Goal: Communication & Community: Ask a question

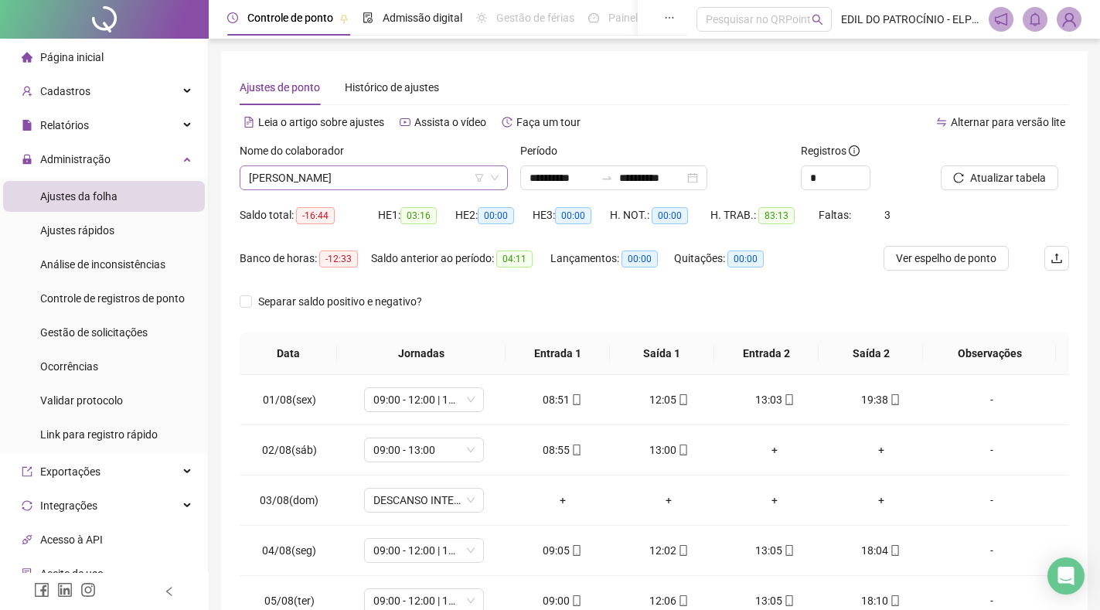
click at [372, 185] on span "[PERSON_NAME]" at bounding box center [374, 177] width 250 height 23
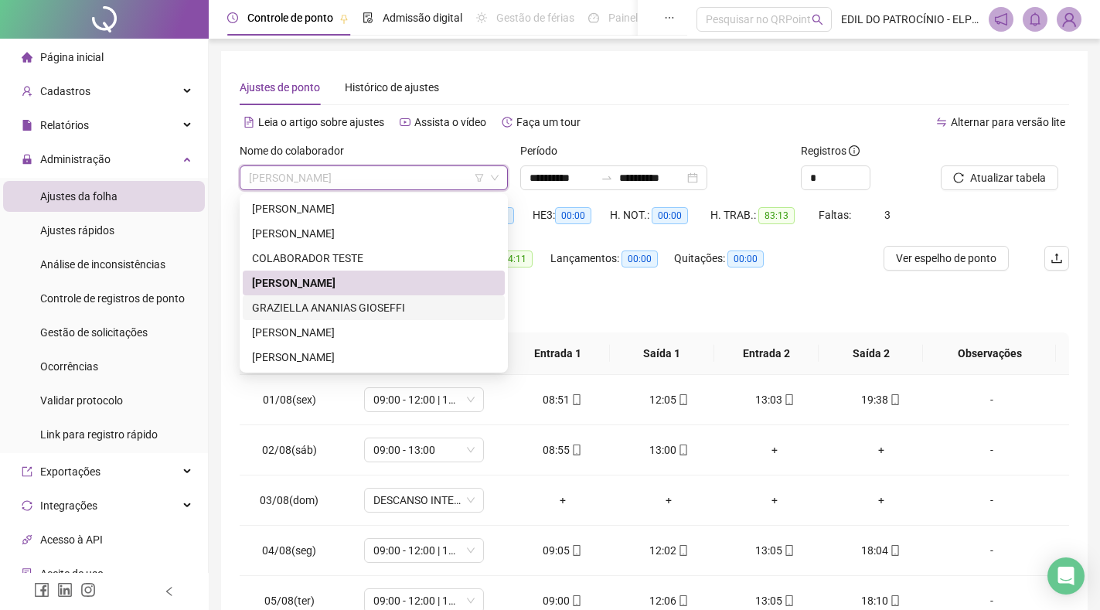
click at [335, 307] on div "GRAZIELLA ANANIAS GIOSEFFI" at bounding box center [373, 307] width 243 height 17
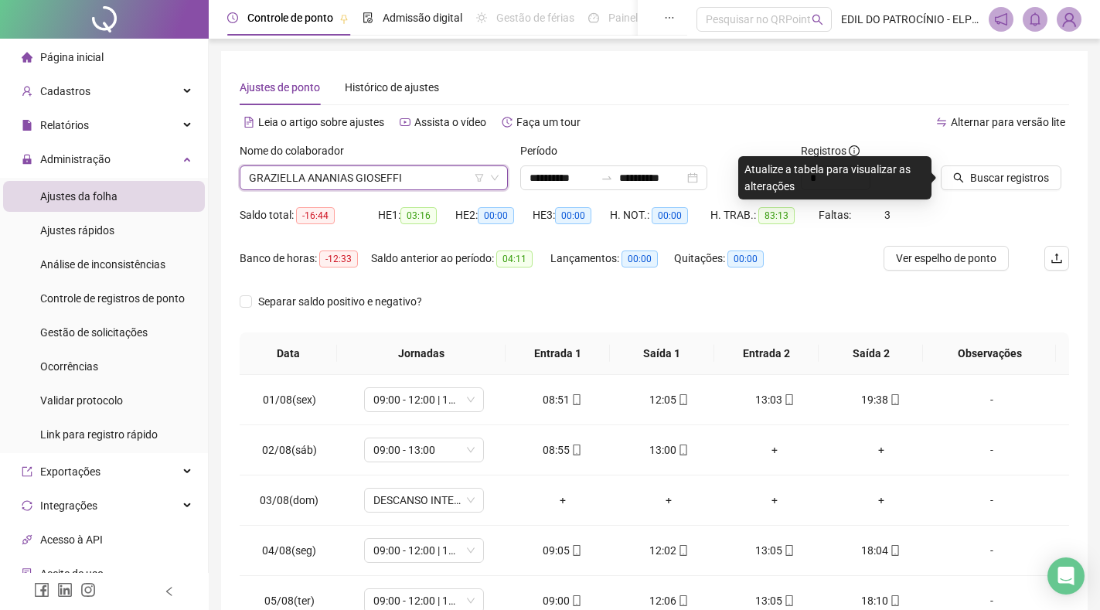
click at [396, 176] on span "GRAZIELLA ANANIAS GIOSEFFI" at bounding box center [374, 177] width 250 height 23
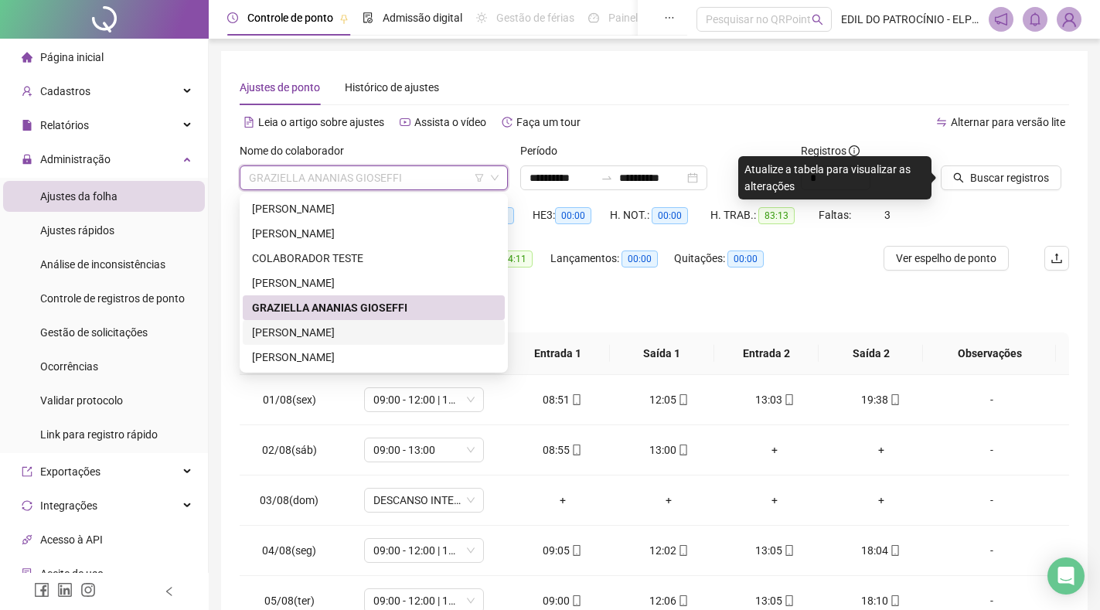
click at [336, 334] on div "[PERSON_NAME]" at bounding box center [373, 332] width 243 height 17
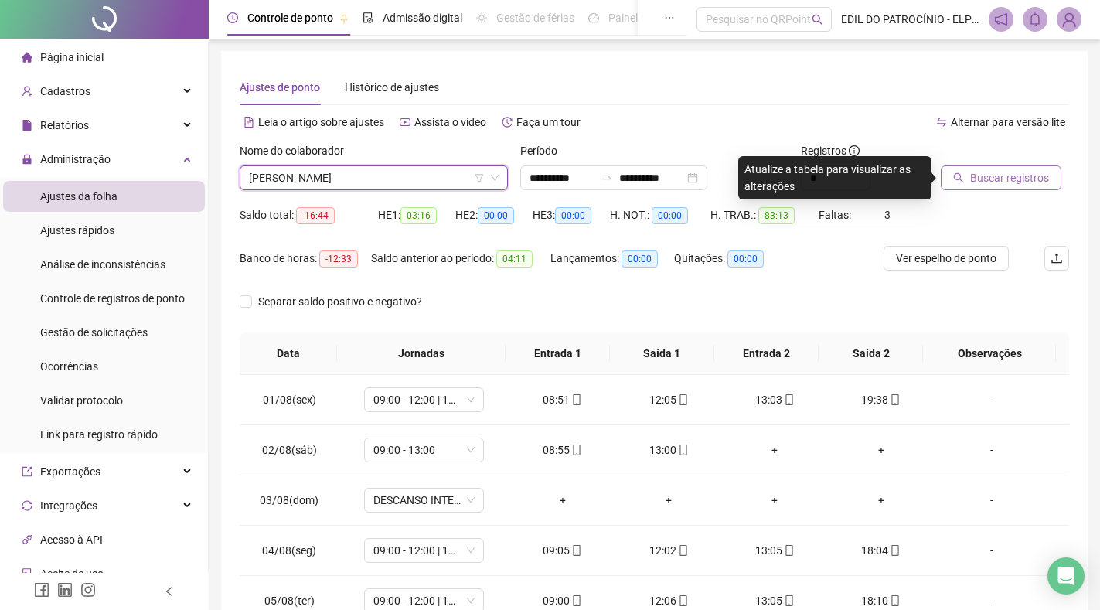
click at [985, 175] on span "Buscar registros" at bounding box center [1009, 177] width 79 height 17
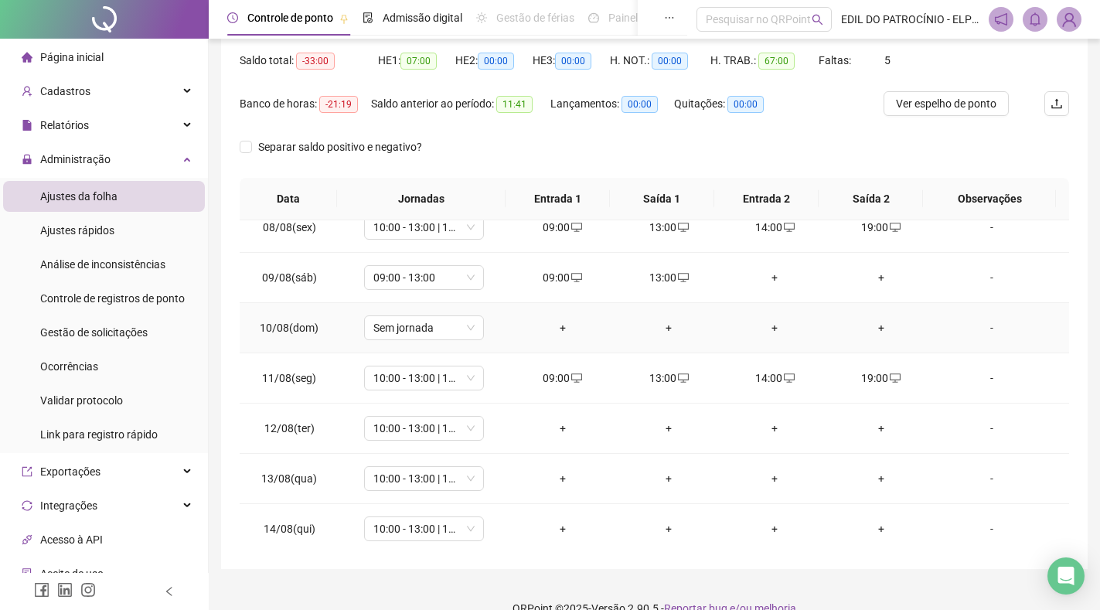
scroll to position [447, 0]
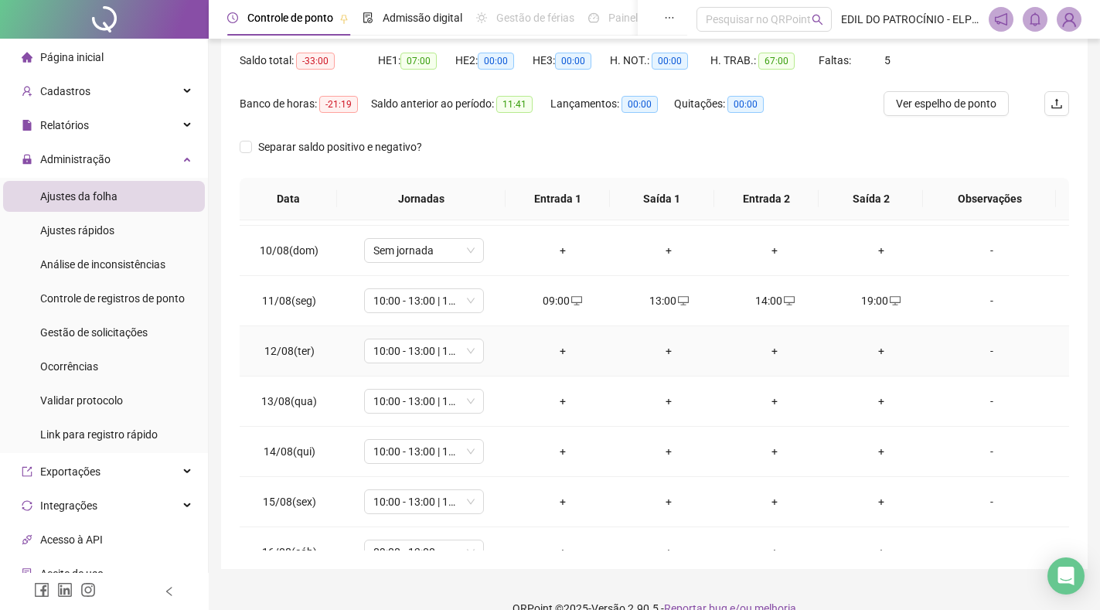
click at [554, 352] on div "+" at bounding box center [562, 350] width 81 height 17
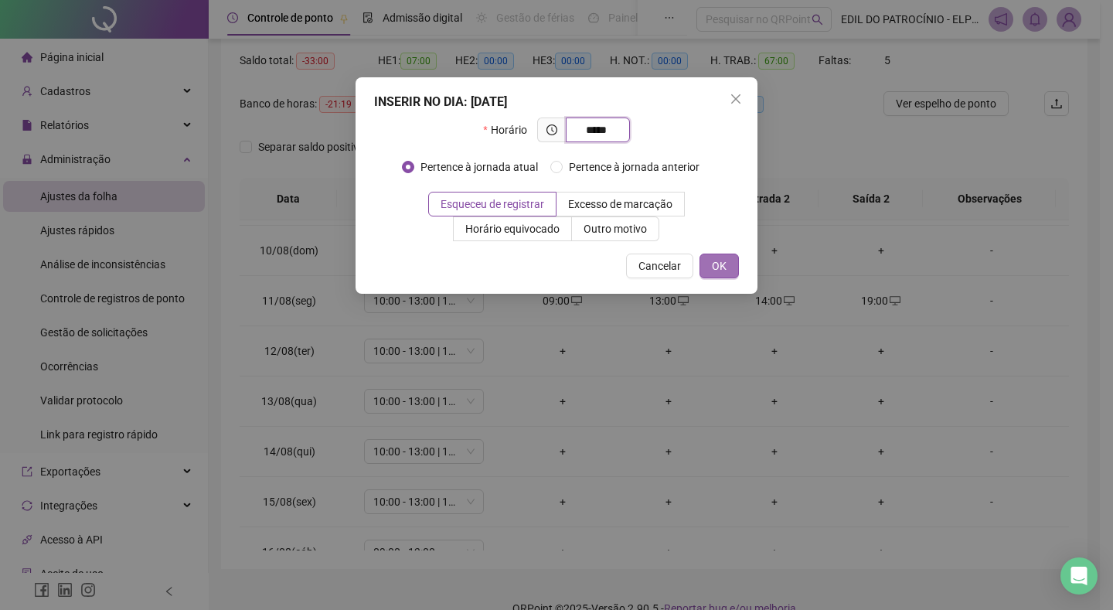
type input "*****"
click at [726, 255] on button "OK" at bounding box center [718, 265] width 39 height 25
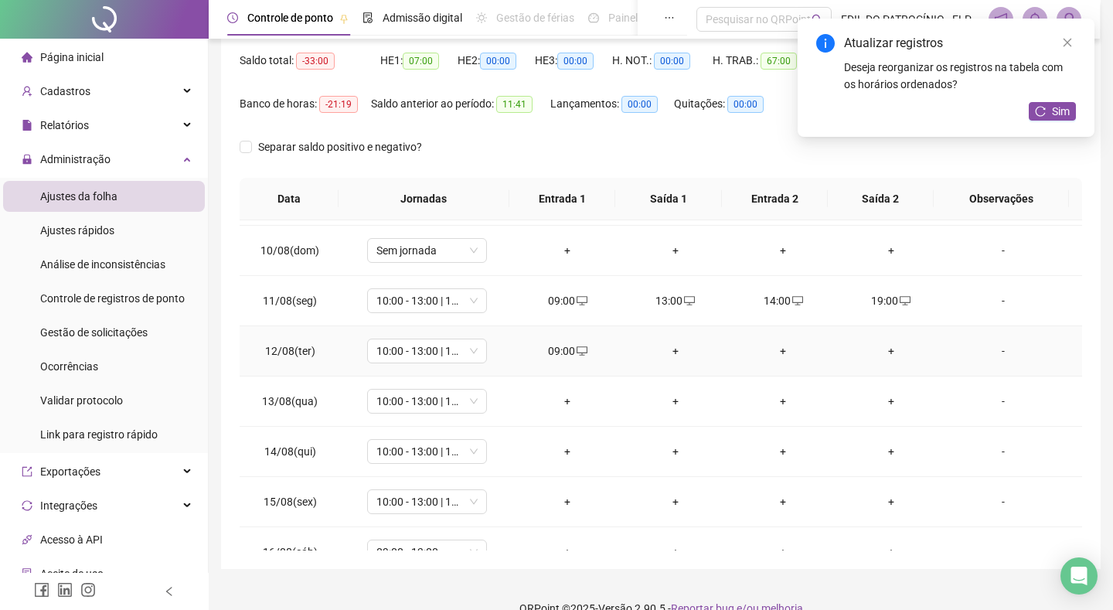
click at [659, 352] on div "+" at bounding box center [675, 350] width 83 height 17
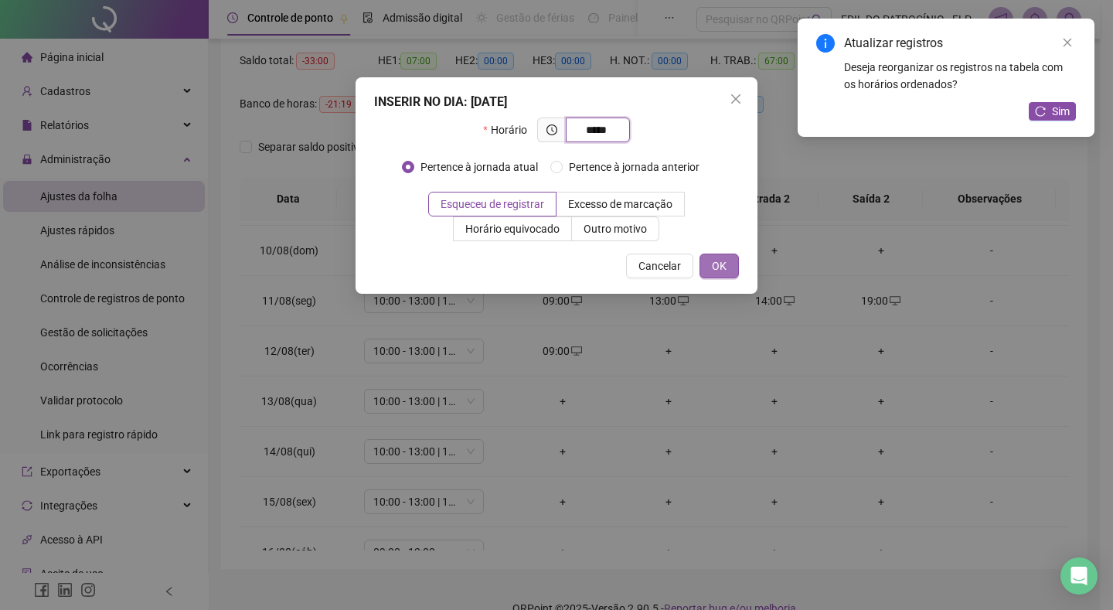
type input "*****"
click at [730, 275] on button "OK" at bounding box center [718, 265] width 39 height 25
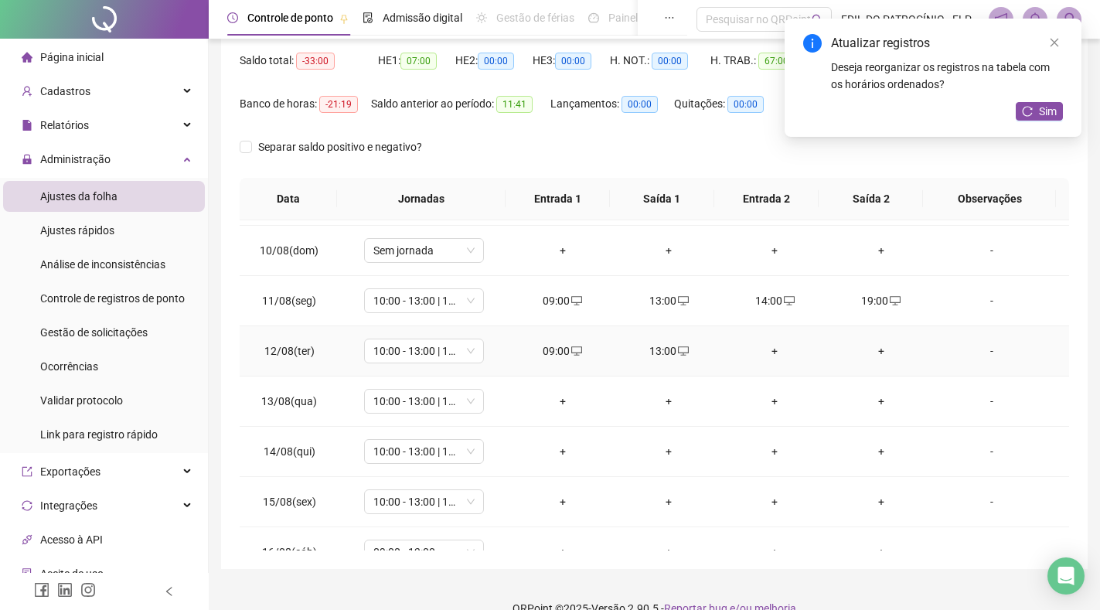
click at [769, 354] on div "+" at bounding box center [774, 350] width 81 height 17
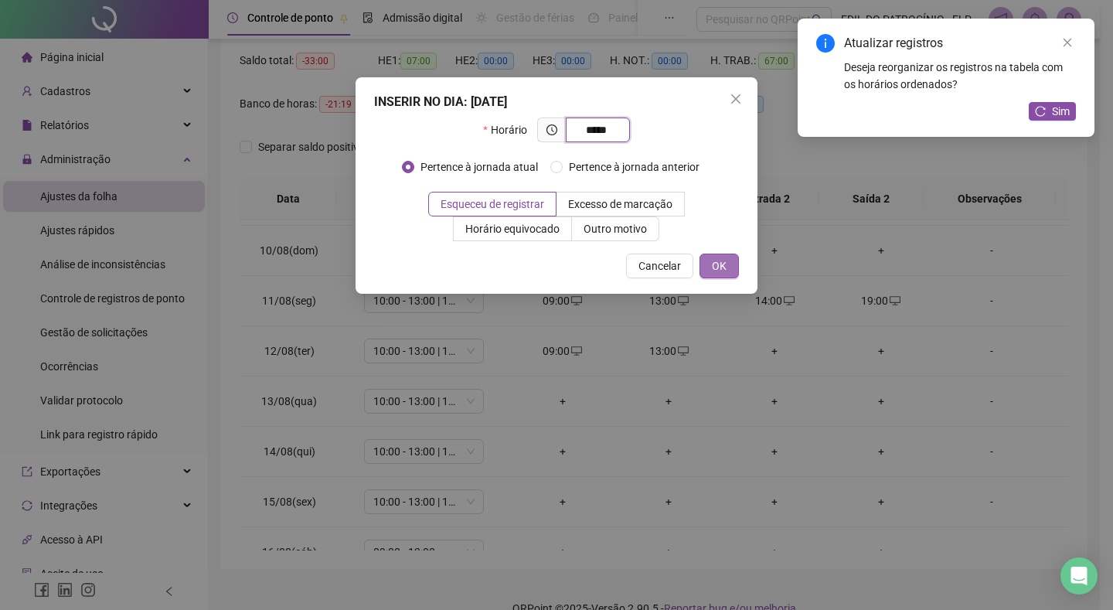
type input "*****"
click at [718, 270] on span "OK" at bounding box center [719, 265] width 15 height 17
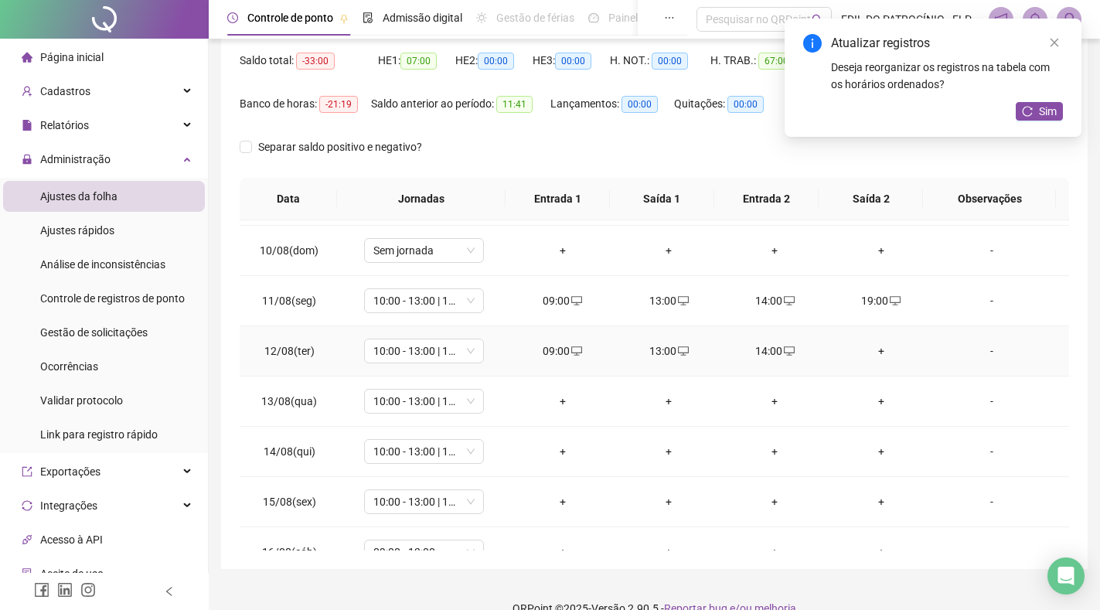
click at [872, 353] on div "+" at bounding box center [880, 350] width 81 height 17
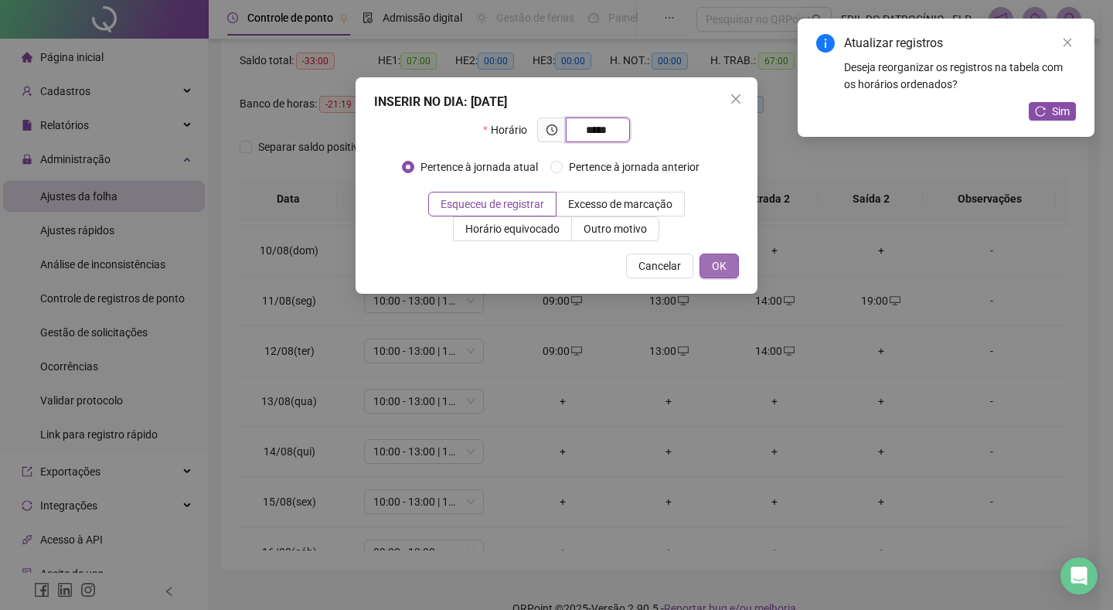
type input "*****"
click at [723, 271] on span "OK" at bounding box center [719, 265] width 15 height 17
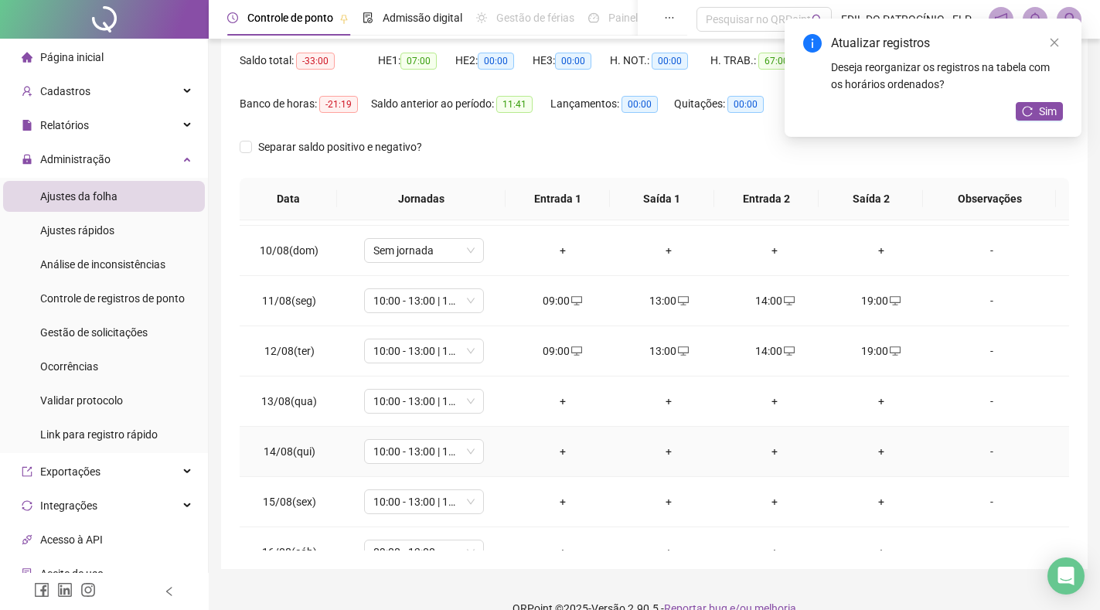
scroll to position [524, 0]
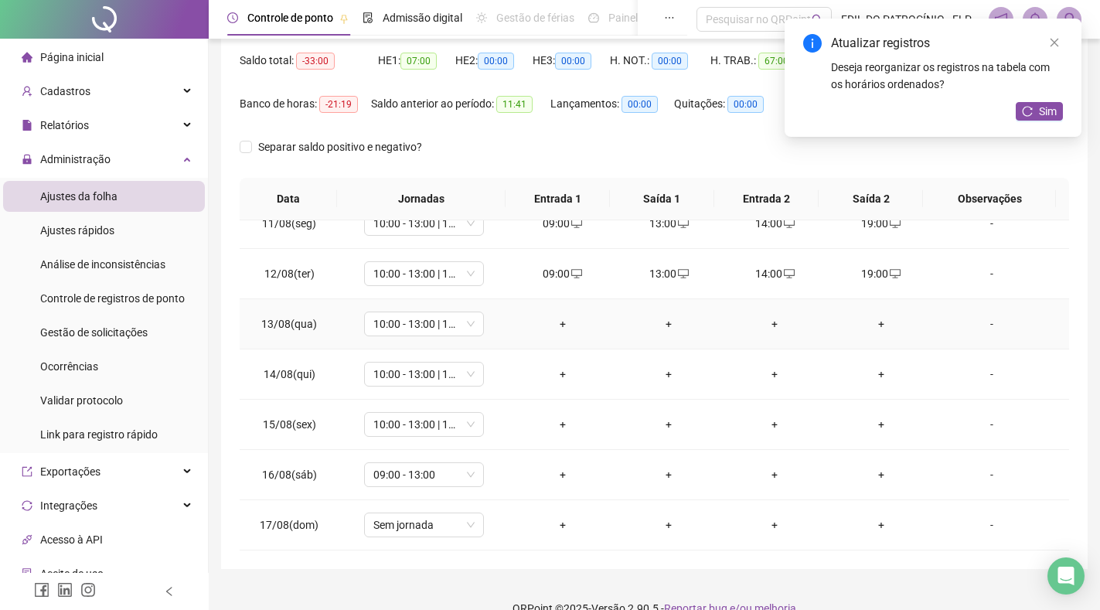
click at [559, 319] on div "+" at bounding box center [562, 323] width 81 height 17
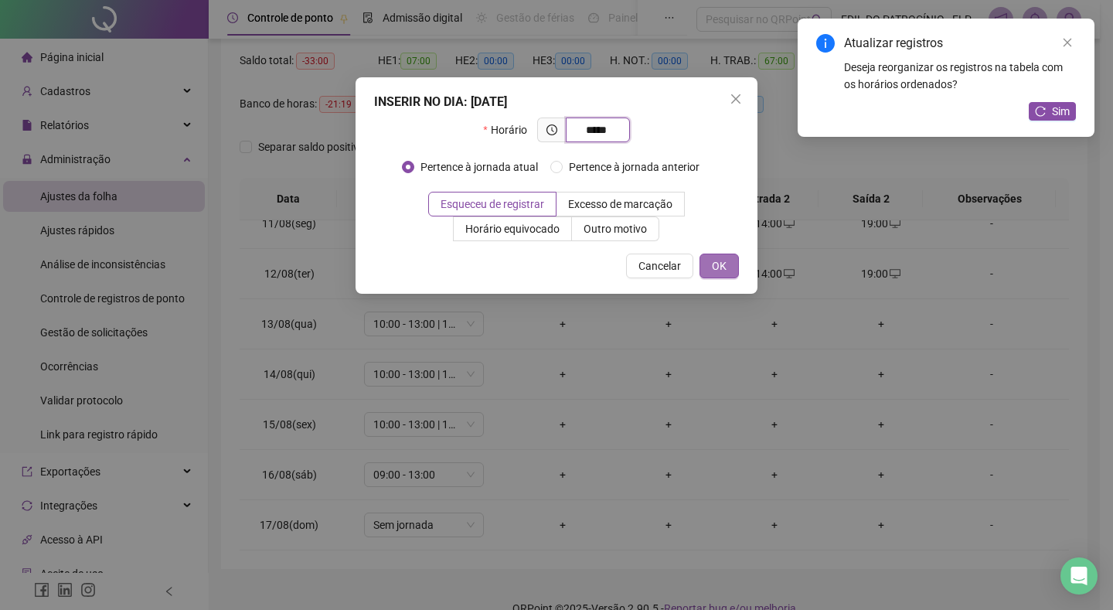
type input "*****"
click at [725, 260] on button "OK" at bounding box center [718, 265] width 39 height 25
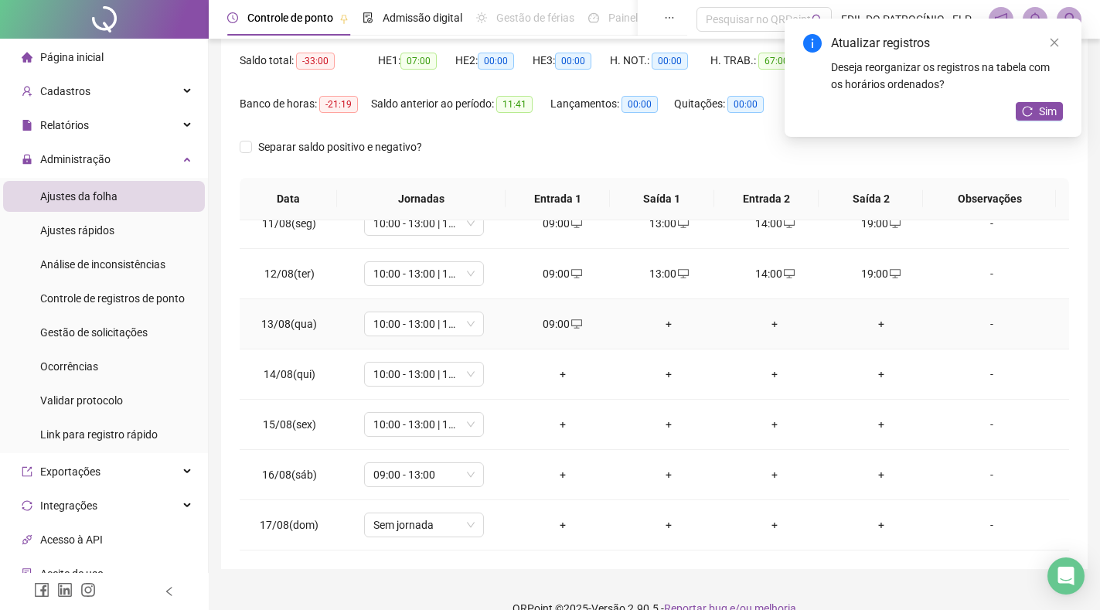
click at [662, 328] on div "+" at bounding box center [668, 323] width 81 height 17
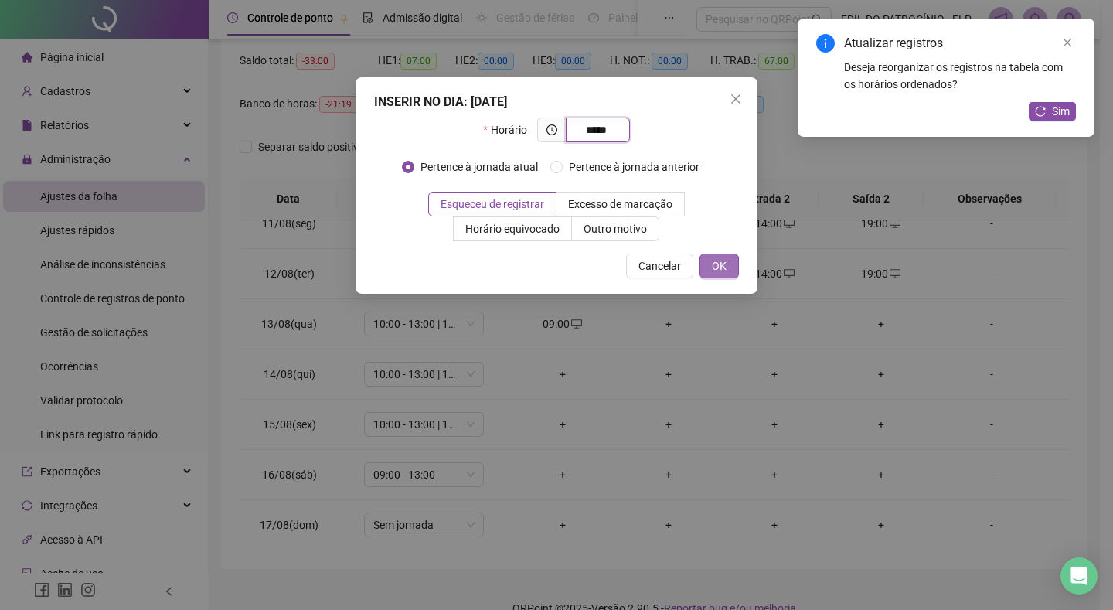
type input "*****"
click at [716, 270] on span "OK" at bounding box center [719, 265] width 15 height 17
click at [715, 270] on span "OK" at bounding box center [719, 265] width 15 height 17
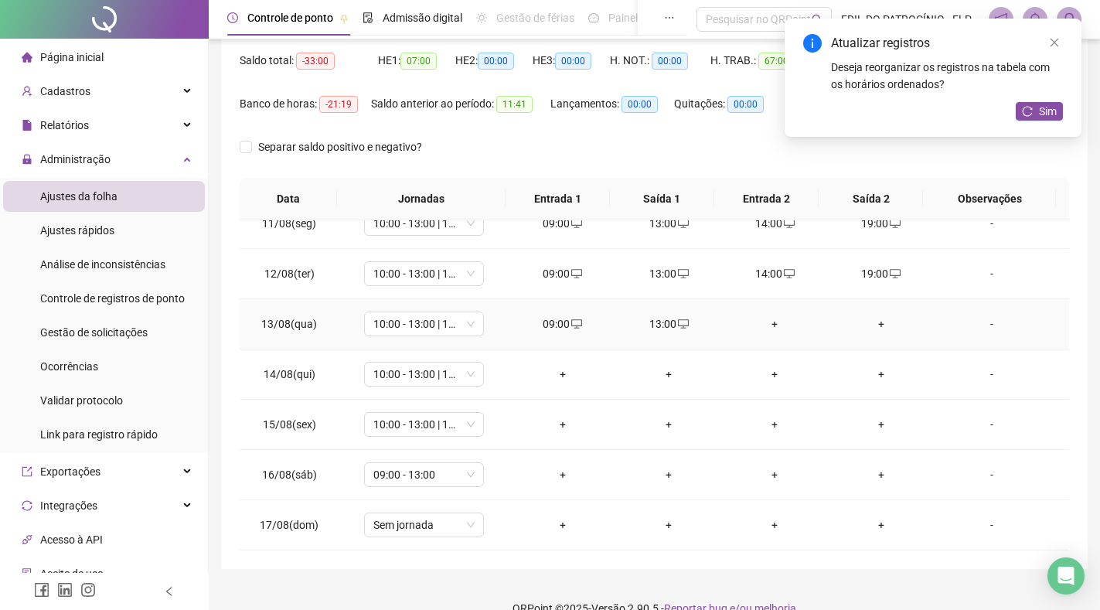
click at [764, 330] on div "+" at bounding box center [774, 323] width 81 height 17
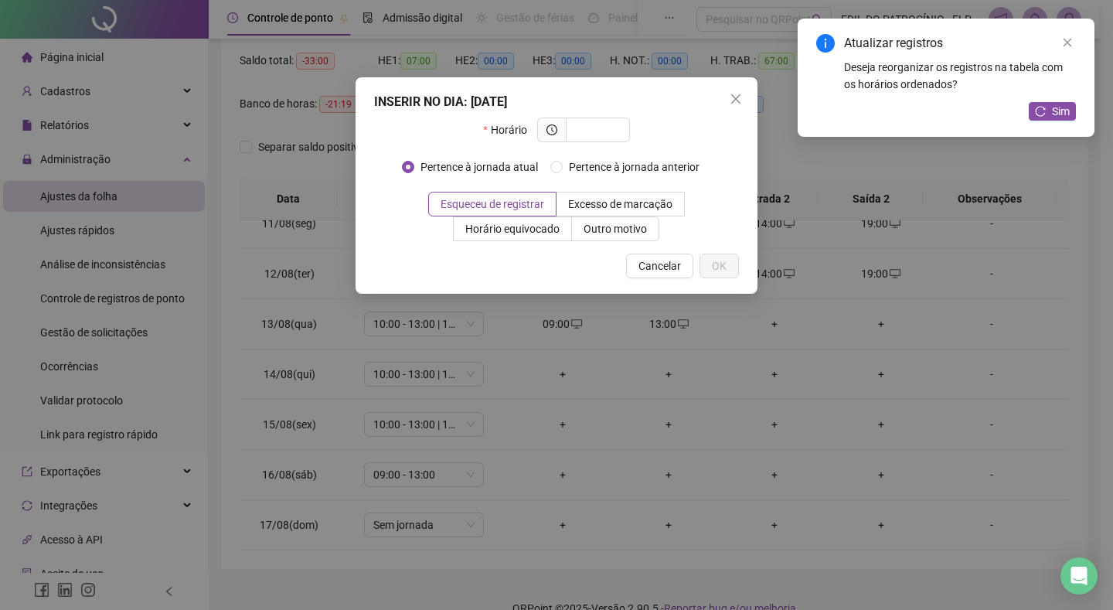
click at [764, 330] on div "INSERIR NO DIA : [DATE] Horário Pertence à jornada atual Pertence à jornada ant…" at bounding box center [556, 305] width 1113 height 610
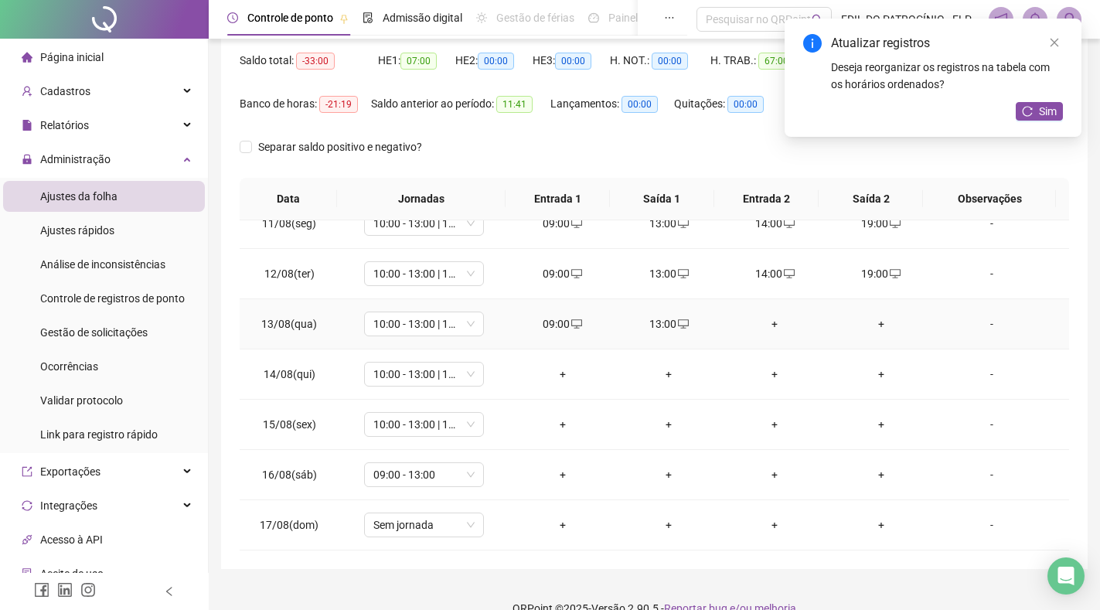
click at [764, 330] on div "+" at bounding box center [774, 323] width 81 height 17
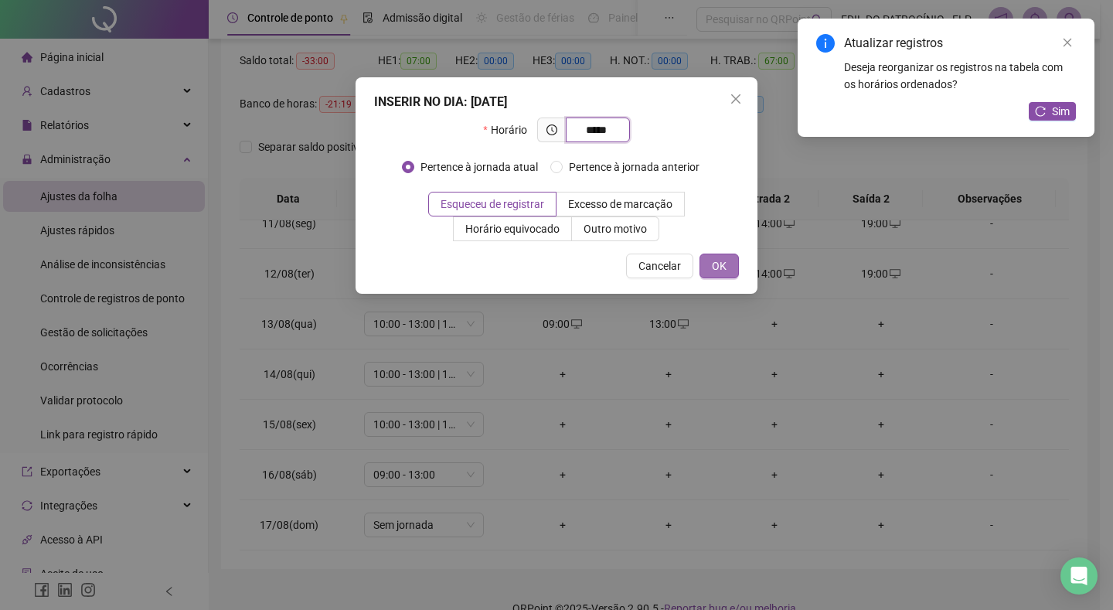
type input "*****"
click at [720, 265] on span "OK" at bounding box center [719, 265] width 15 height 17
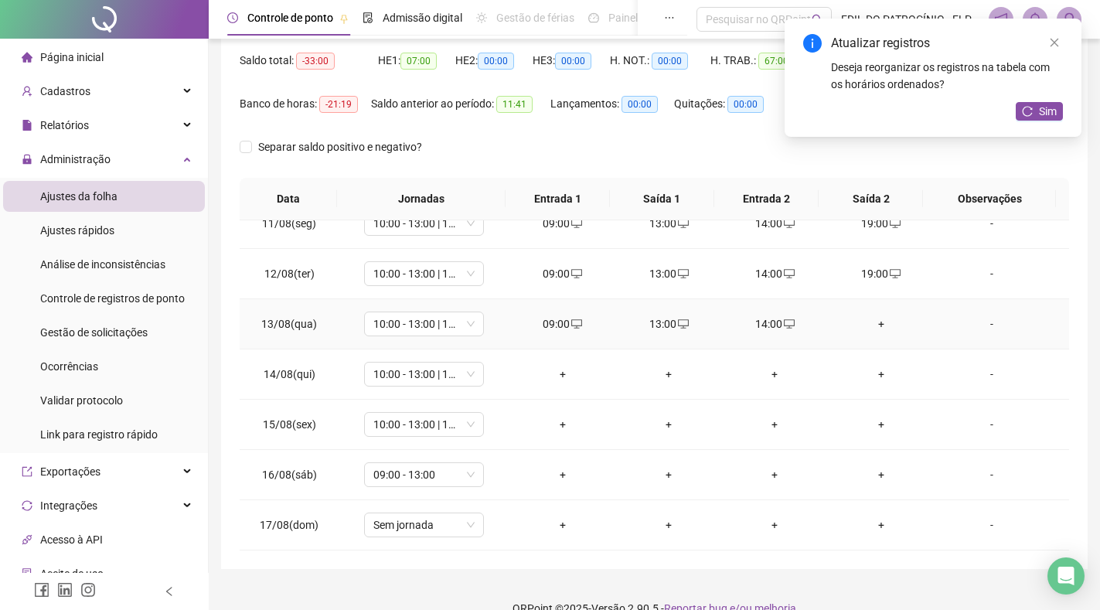
click at [870, 324] on div "+" at bounding box center [880, 323] width 81 height 17
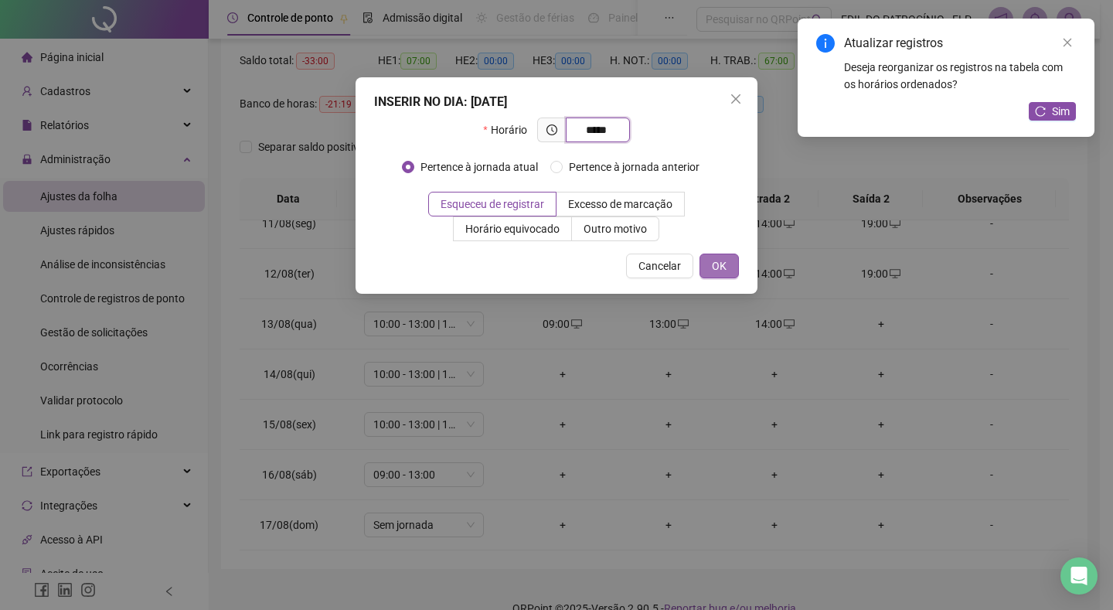
type input "*****"
click at [716, 267] on span "OK" at bounding box center [719, 265] width 15 height 17
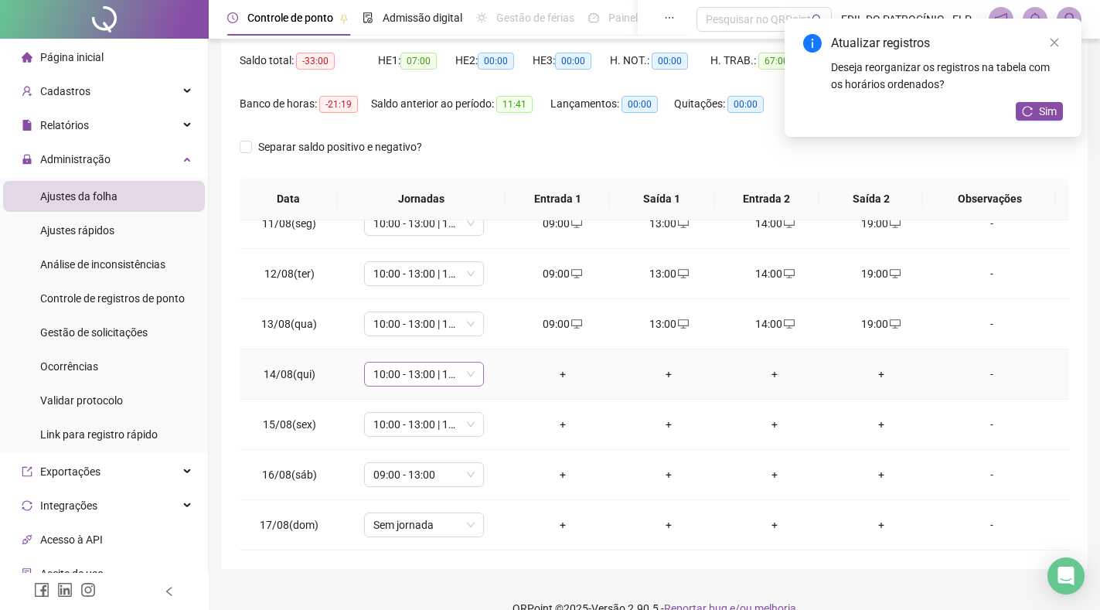
click at [468, 376] on span "10:00 - 13:00 | 14:00 - 19:00" at bounding box center [423, 373] width 101 height 23
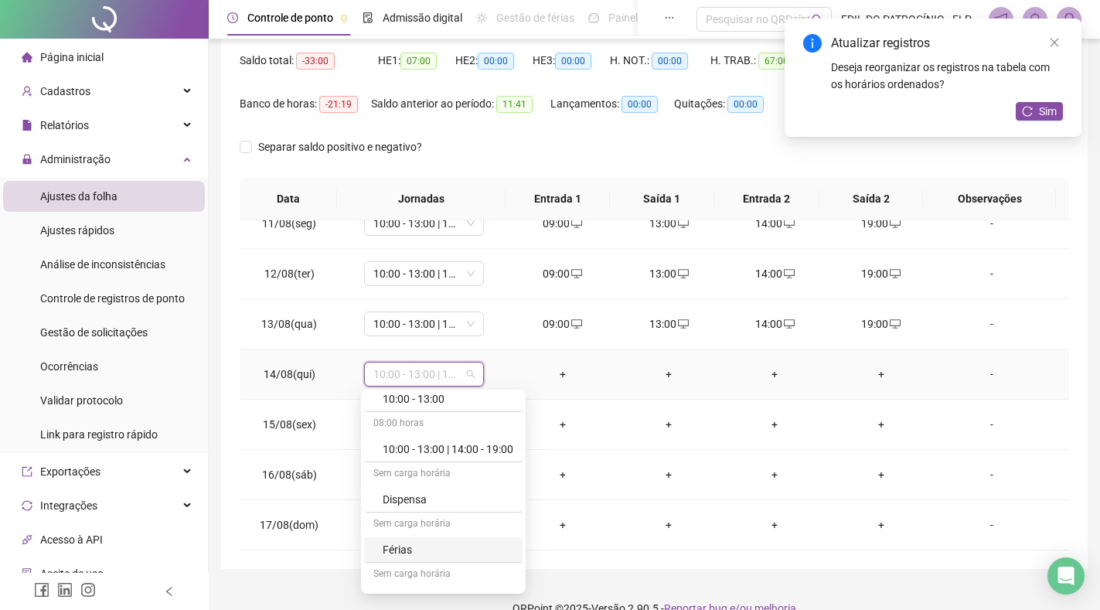
scroll to position [355, 0]
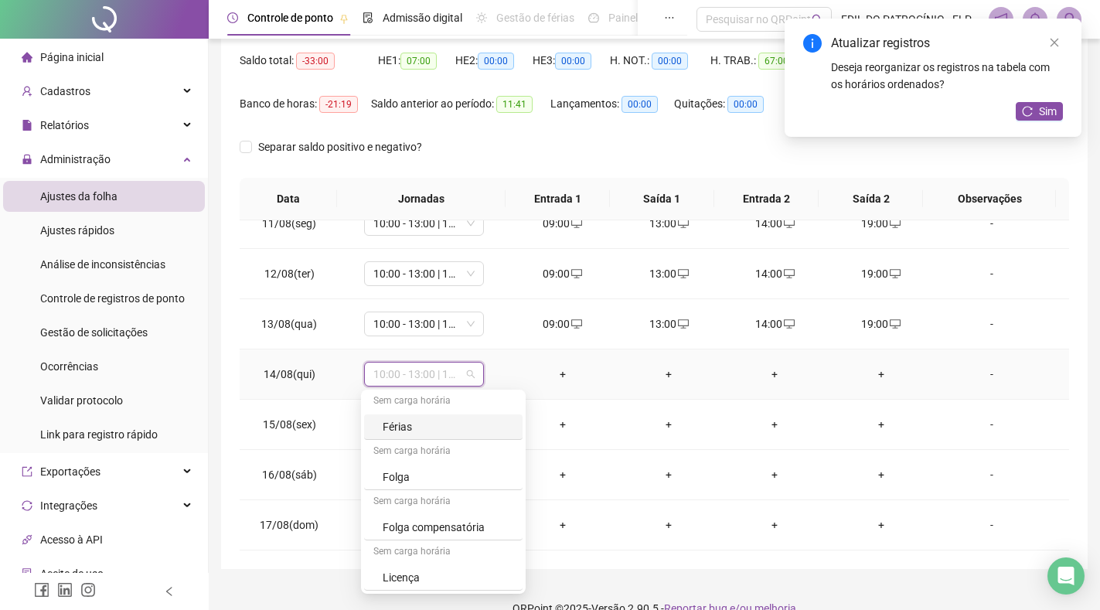
click at [406, 372] on span "10:00 - 13:00 | 14:00 - 19:00" at bounding box center [423, 373] width 101 height 23
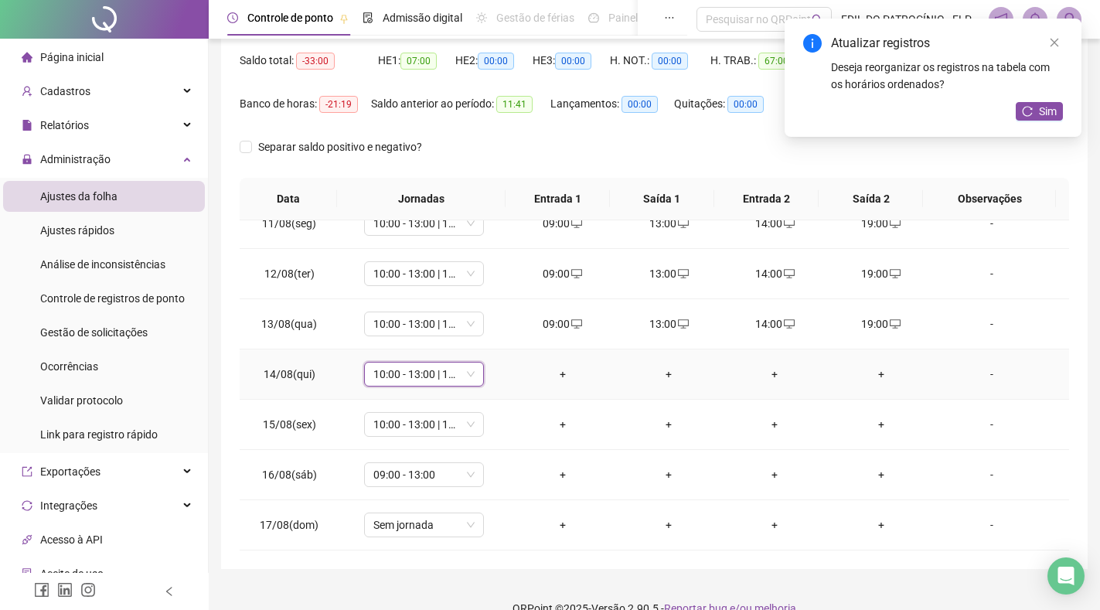
click at [564, 373] on div "+" at bounding box center [562, 374] width 81 height 17
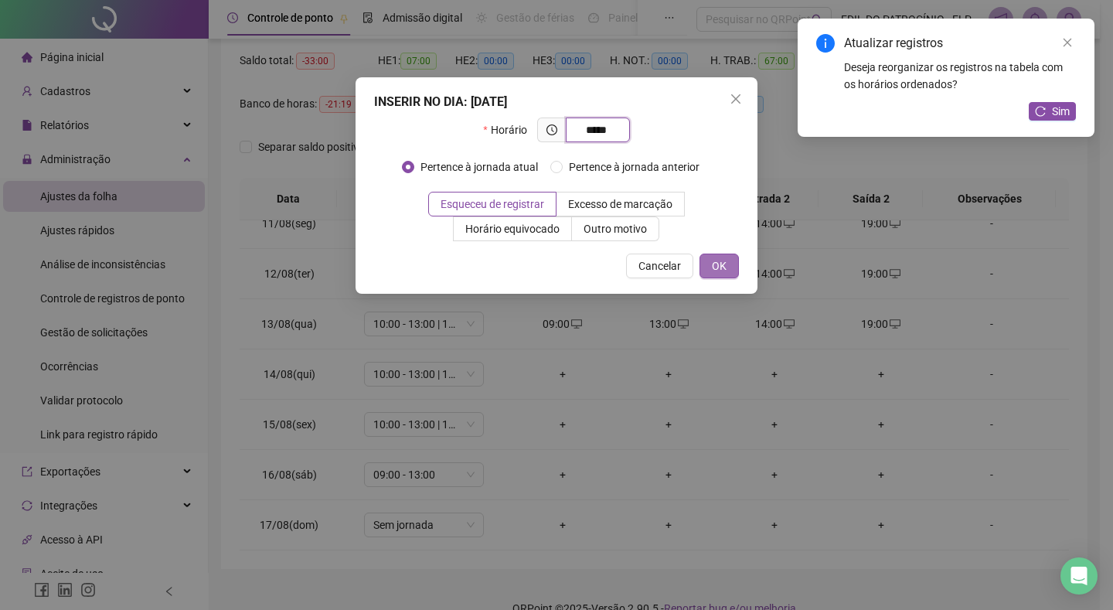
type input "*****"
click at [726, 269] on button "OK" at bounding box center [718, 265] width 39 height 25
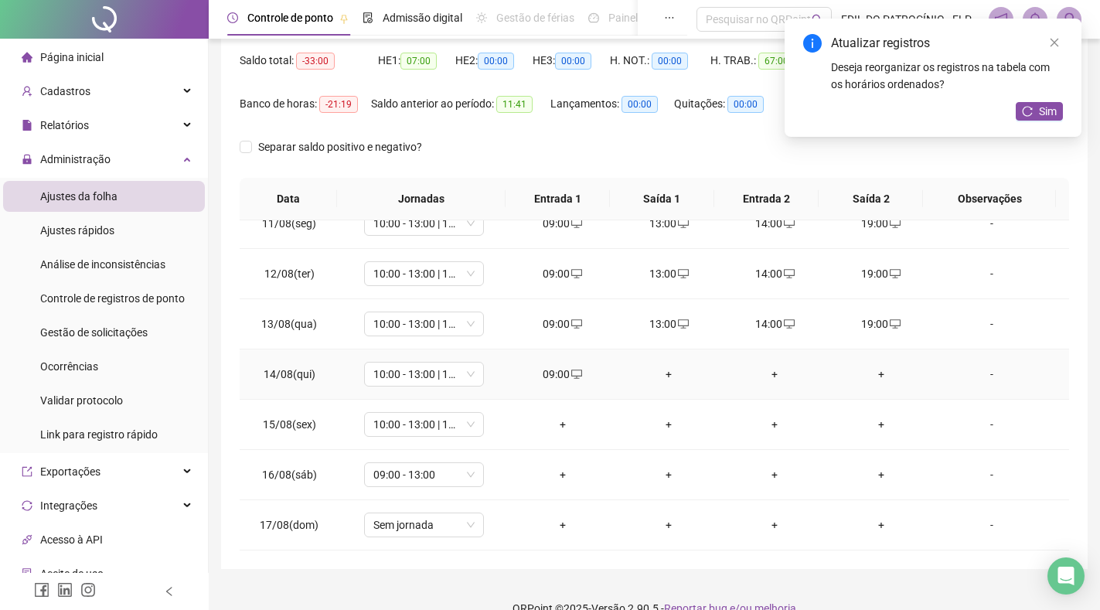
click at [662, 373] on div "+" at bounding box center [668, 374] width 81 height 17
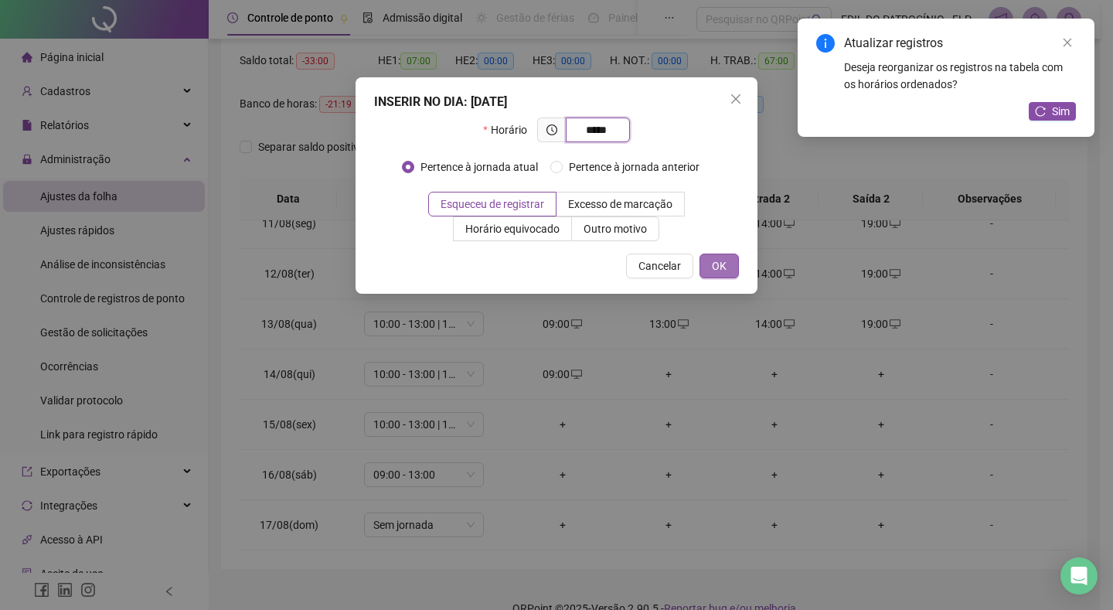
type input "*****"
click at [714, 270] on span "OK" at bounding box center [719, 265] width 15 height 17
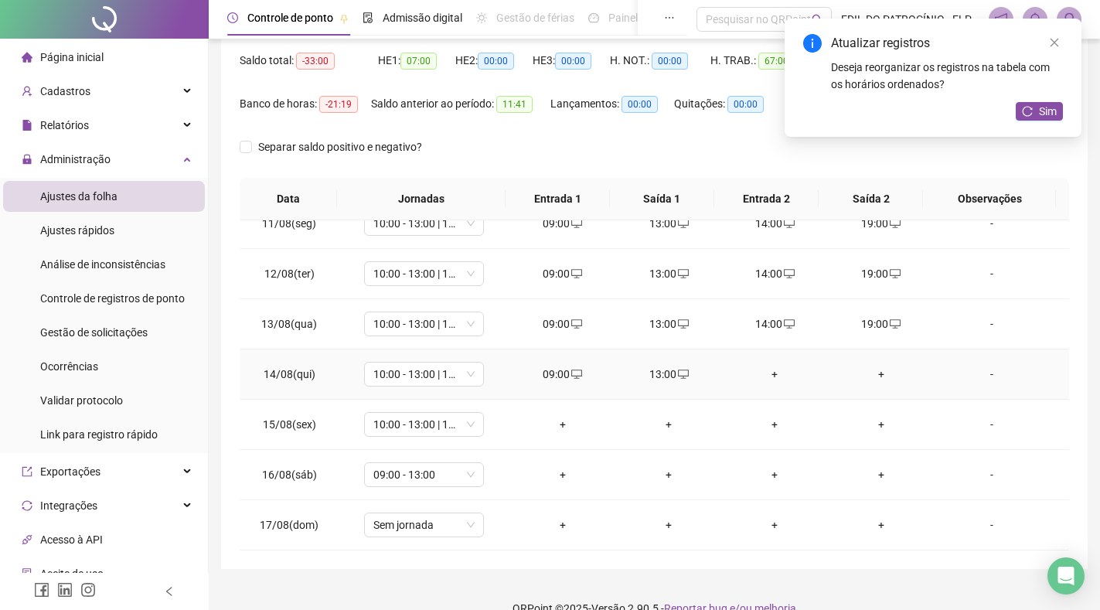
click at [767, 373] on div "+" at bounding box center [774, 374] width 81 height 17
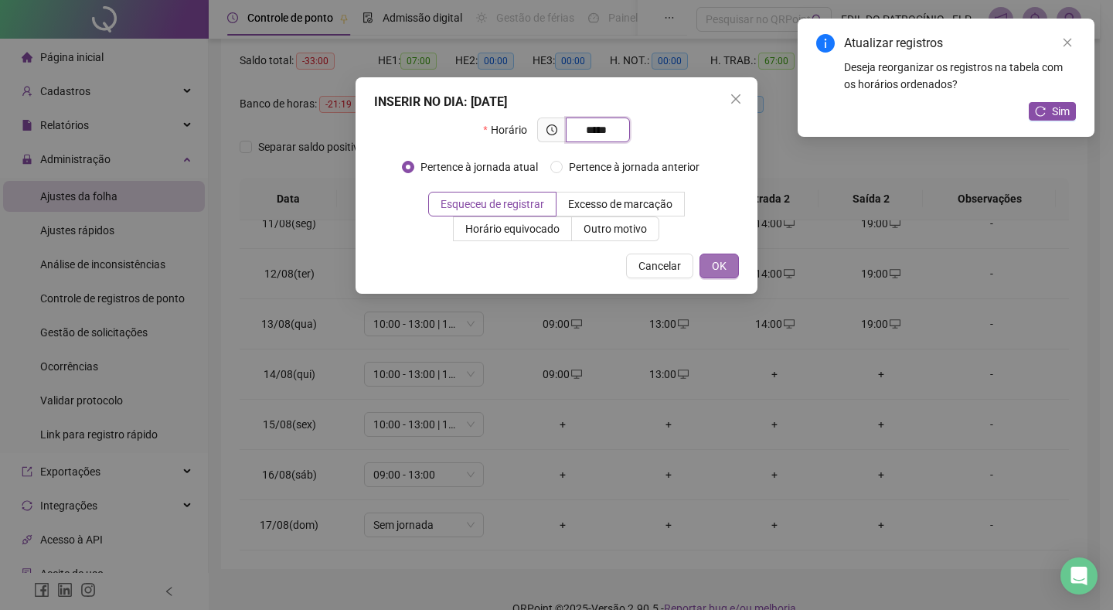
type input "*****"
click at [715, 268] on span "OK" at bounding box center [719, 265] width 15 height 17
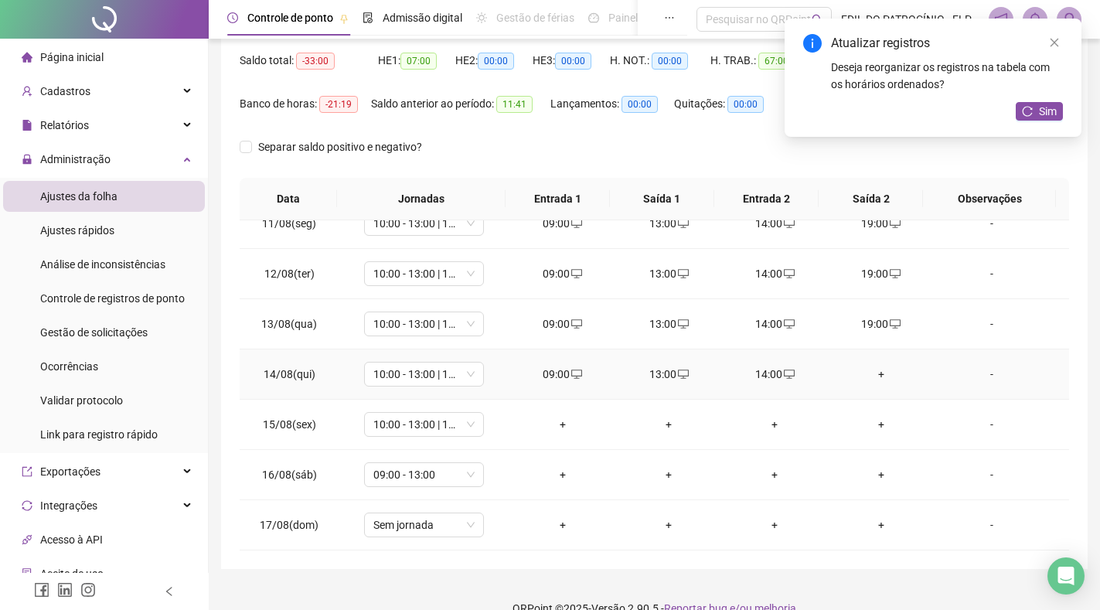
click at [869, 371] on div "+" at bounding box center [880, 374] width 81 height 17
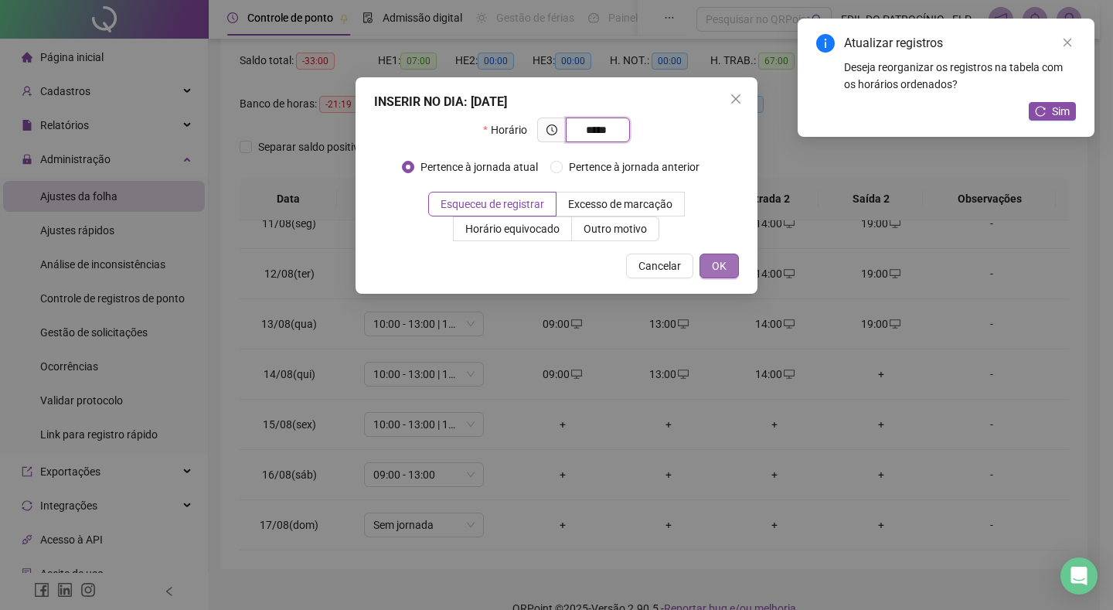
type input "*****"
click at [718, 272] on span "OK" at bounding box center [719, 265] width 15 height 17
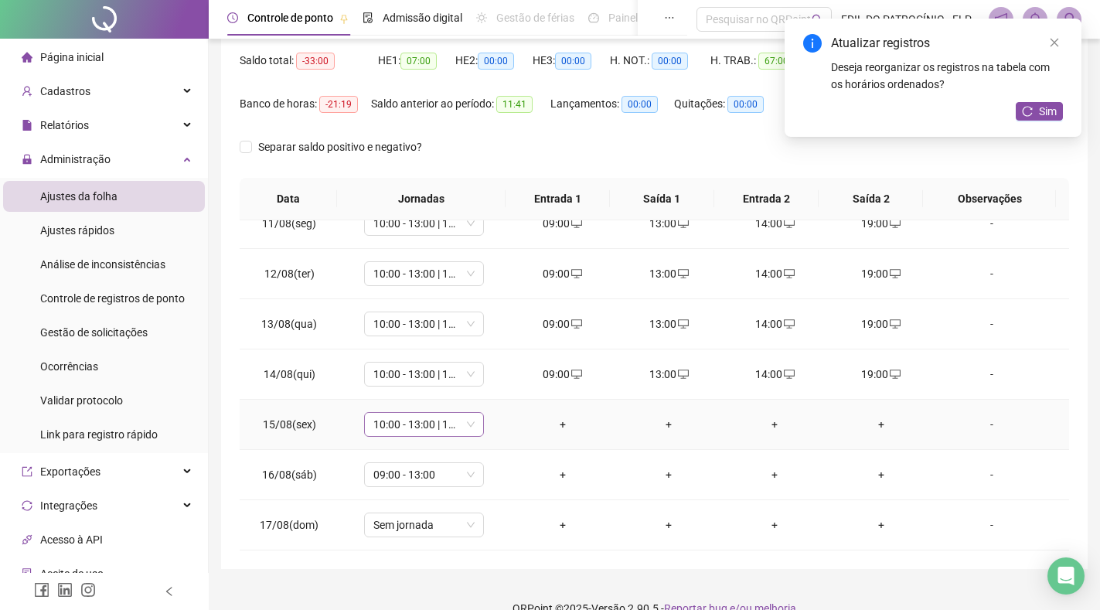
click at [454, 424] on span "10:00 - 13:00 | 14:00 - 19:00" at bounding box center [423, 424] width 101 height 23
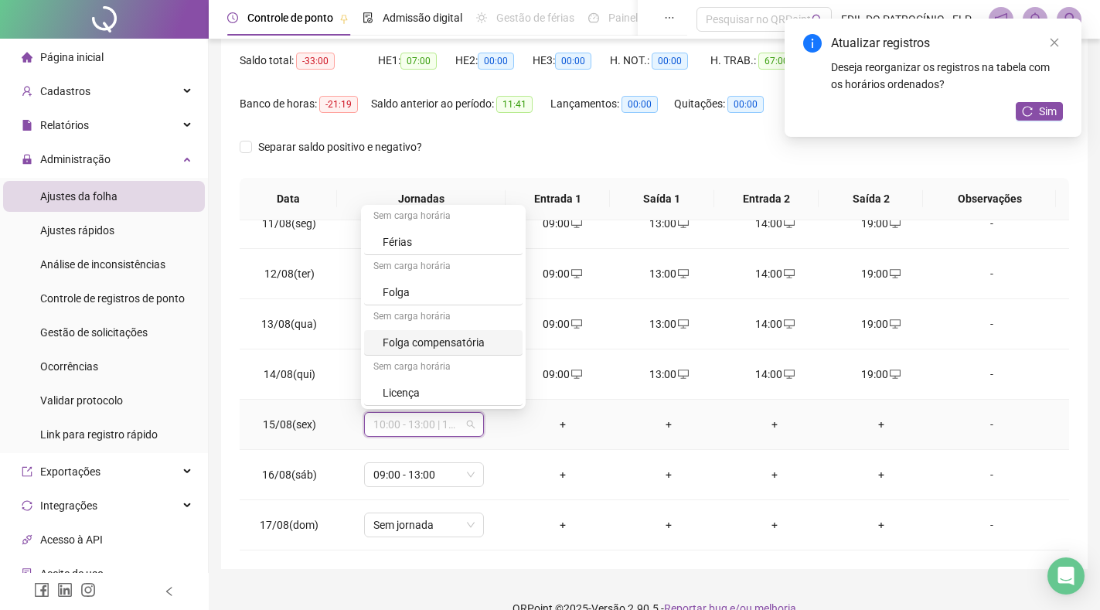
click at [418, 351] on div "Folga compensatória" at bounding box center [443, 343] width 158 height 26
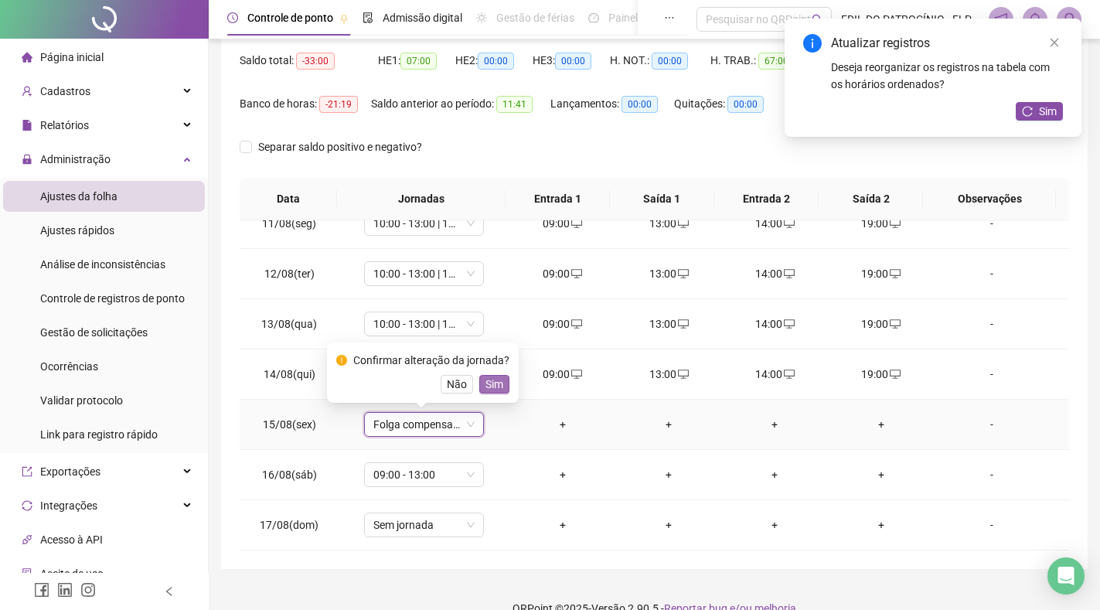
click at [498, 385] on span "Sim" at bounding box center [494, 384] width 18 height 17
click at [457, 432] on span "Folga compensatória" at bounding box center [423, 424] width 101 height 23
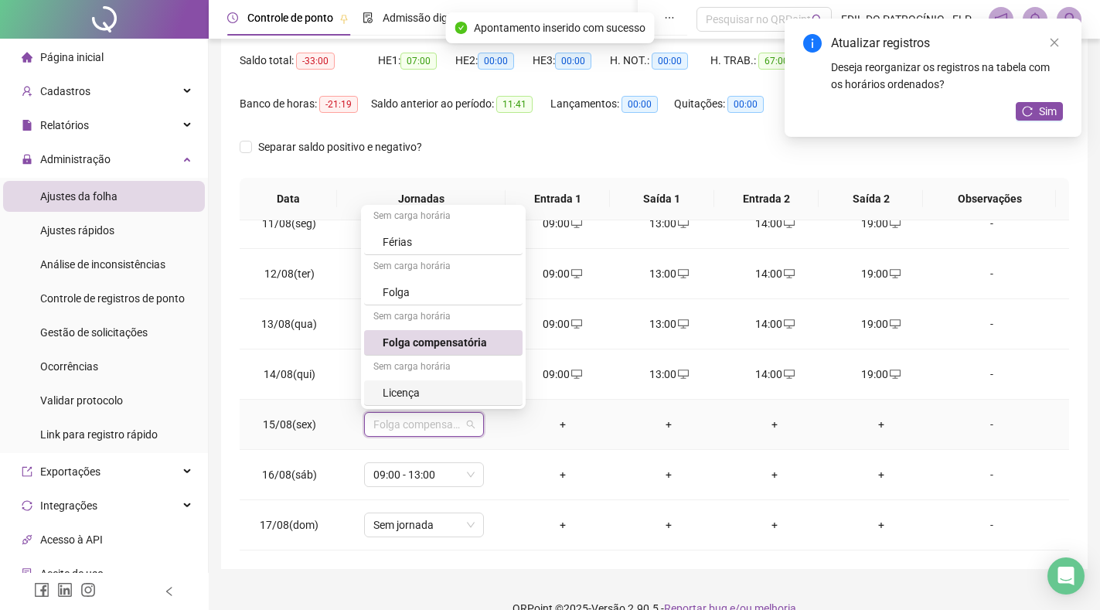
scroll to position [180, 0]
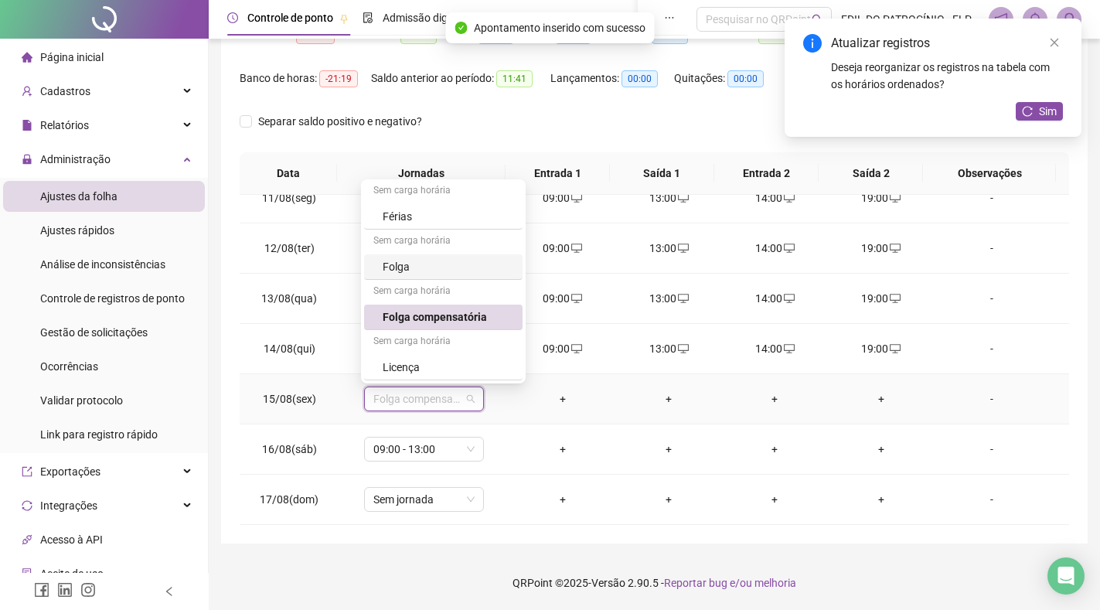
click at [426, 269] on div "Folga" at bounding box center [448, 266] width 131 height 17
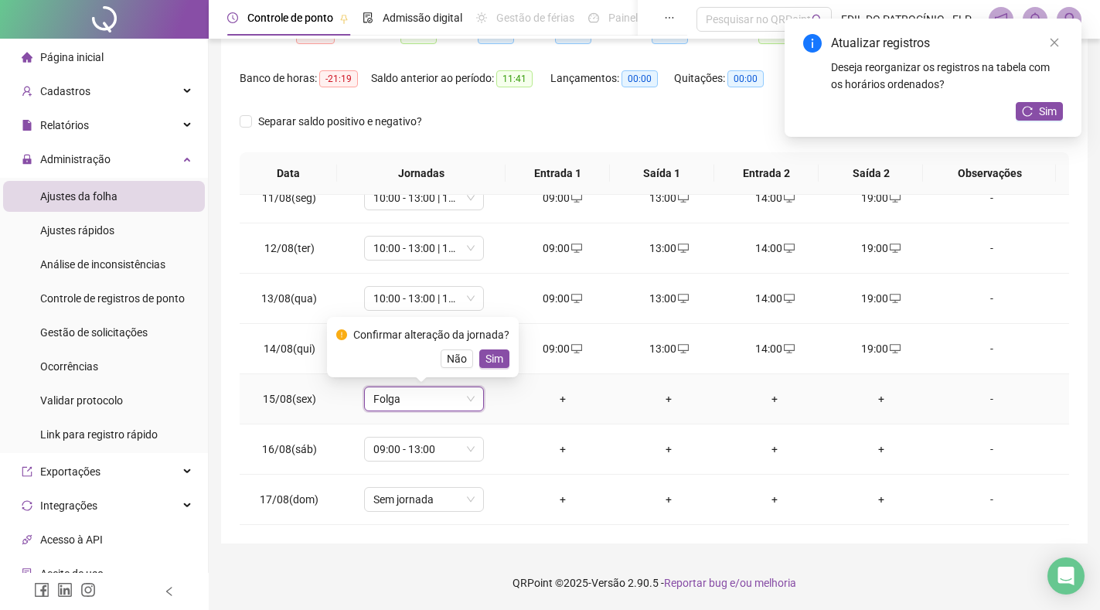
click at [495, 359] on span "Sim" at bounding box center [494, 358] width 18 height 17
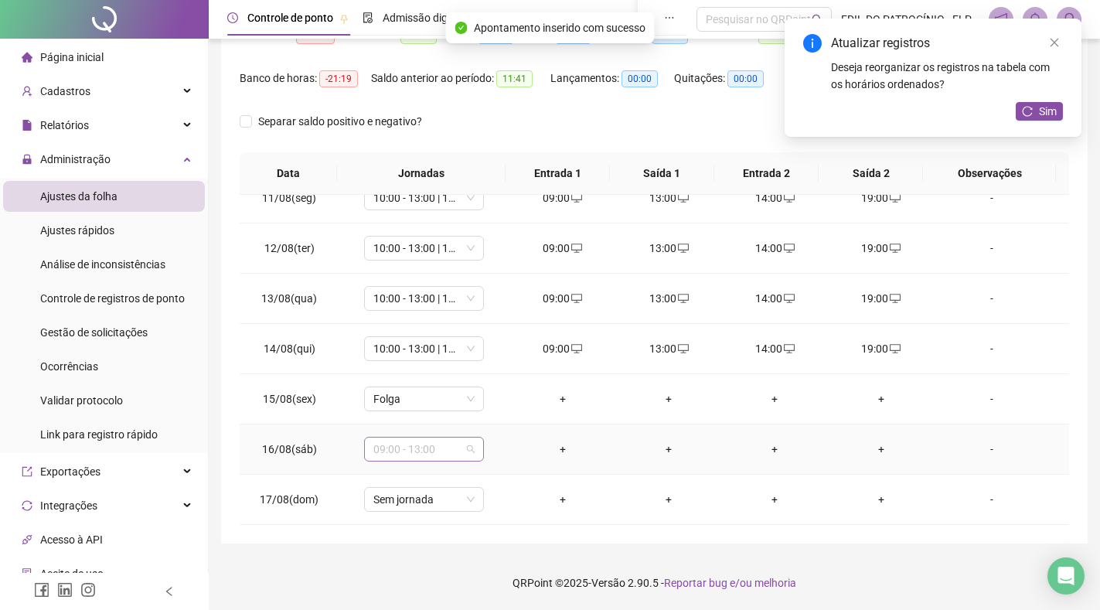
click at [453, 448] on span "09:00 - 13:00" at bounding box center [423, 448] width 101 height 23
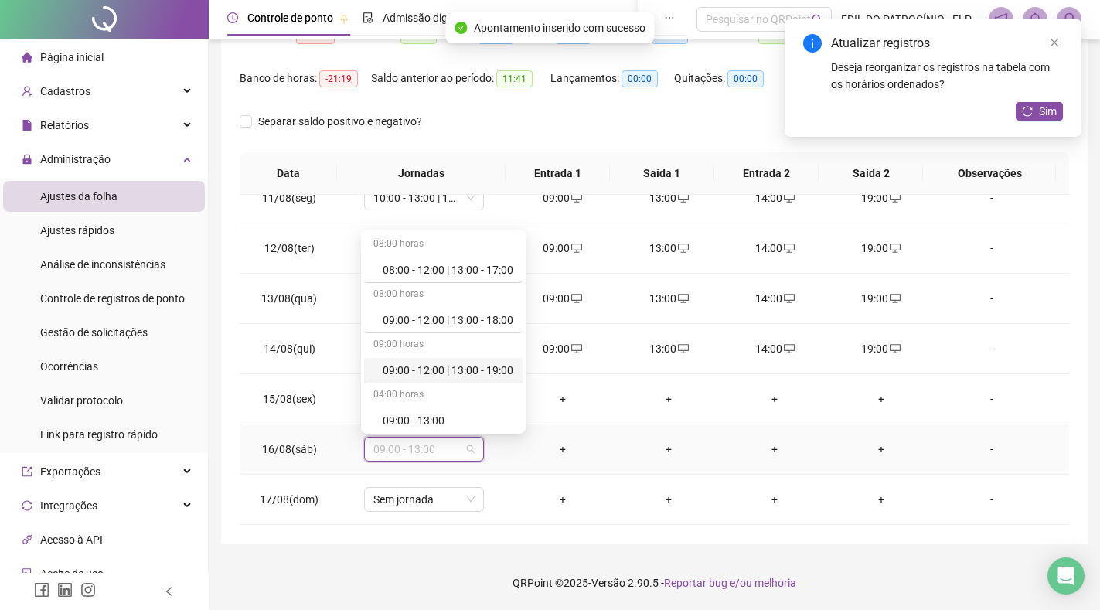
scroll to position [355, 0]
click at [433, 367] on div "Folga compensatória" at bounding box center [448, 367] width 131 height 17
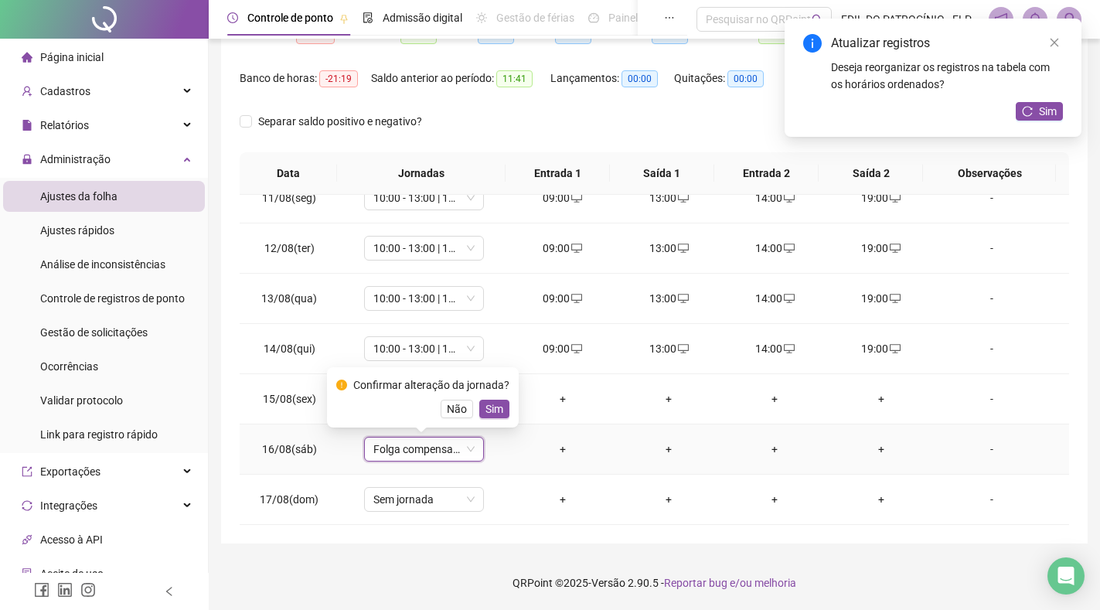
click at [489, 406] on span "Sim" at bounding box center [494, 408] width 18 height 17
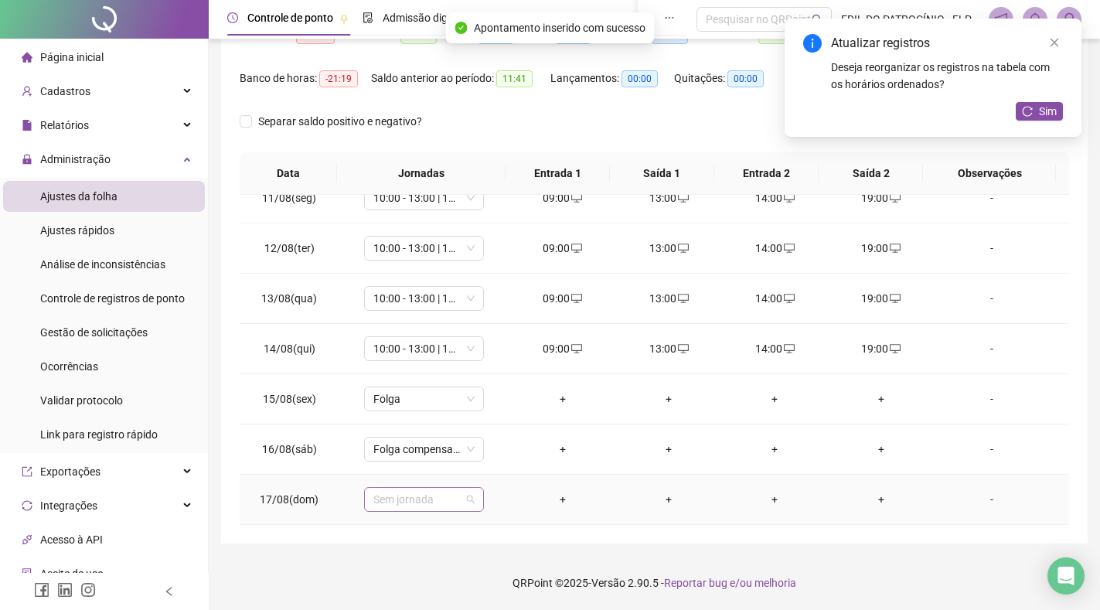
click at [453, 504] on span "Sem jornada" at bounding box center [423, 499] width 101 height 23
click at [413, 577] on footer "QRPoint © 2025 - Versão 2.90.5 - Reportar bug e/ou melhoria" at bounding box center [654, 583] width 891 height 54
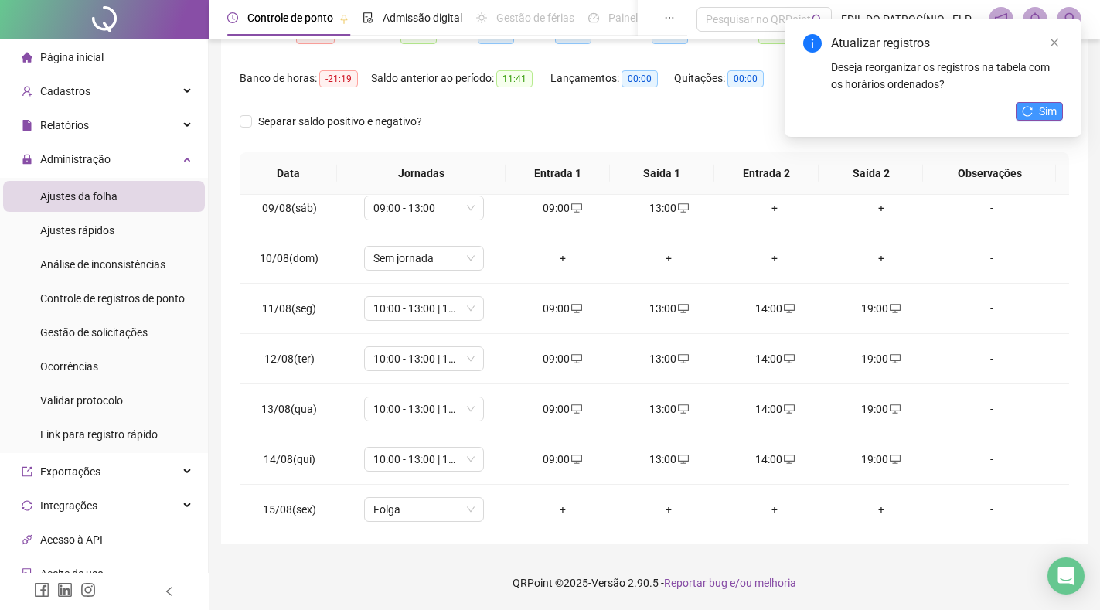
click at [1050, 113] on span "Sim" at bounding box center [1048, 111] width 18 height 17
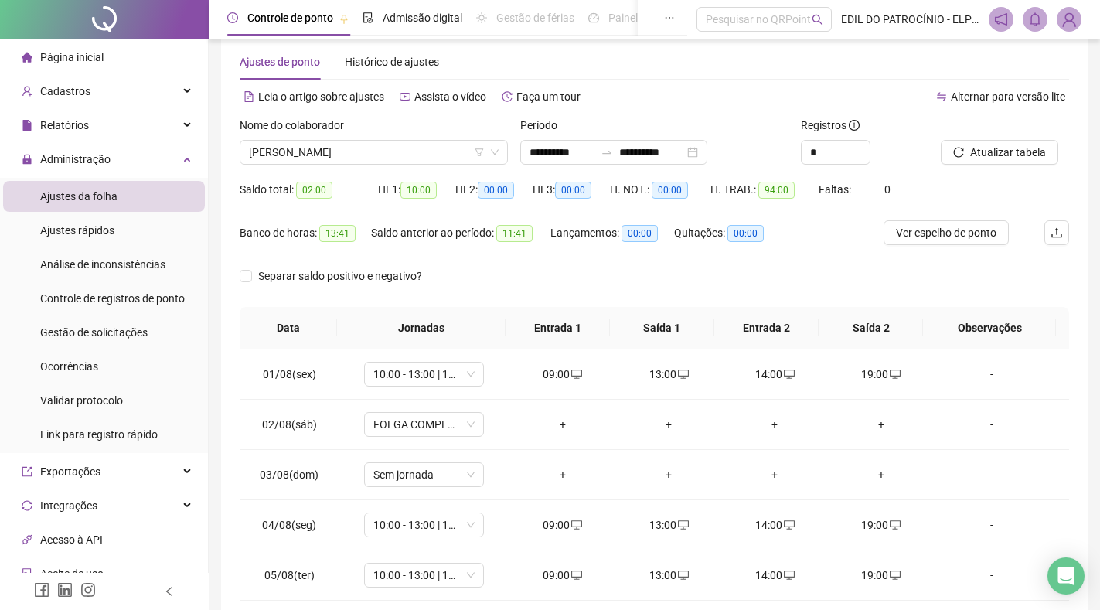
scroll to position [0, 0]
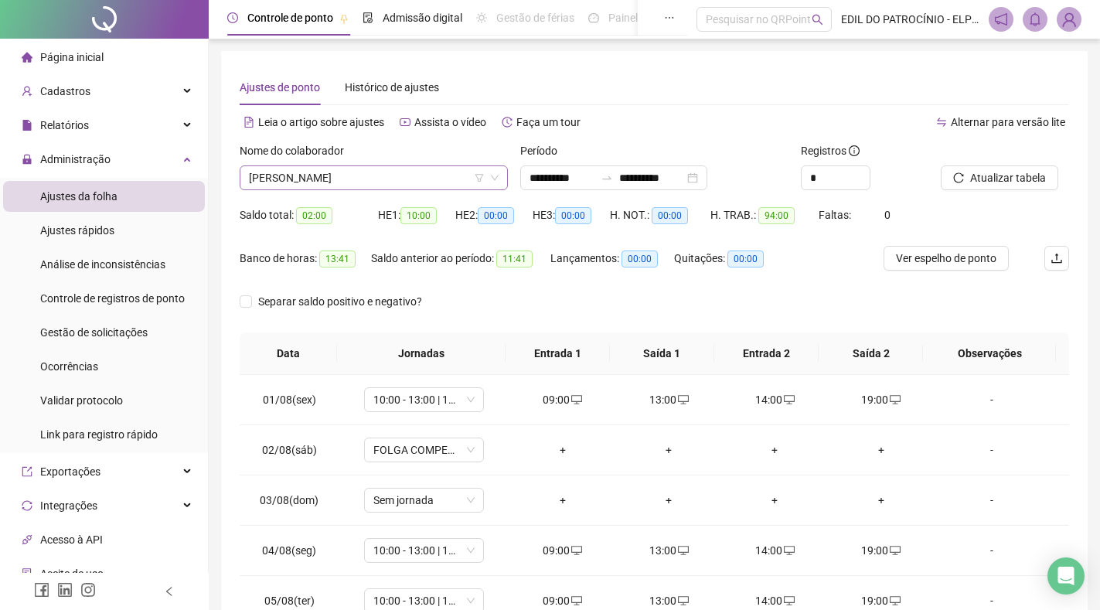
click at [390, 176] on span "[PERSON_NAME]" at bounding box center [374, 177] width 250 height 23
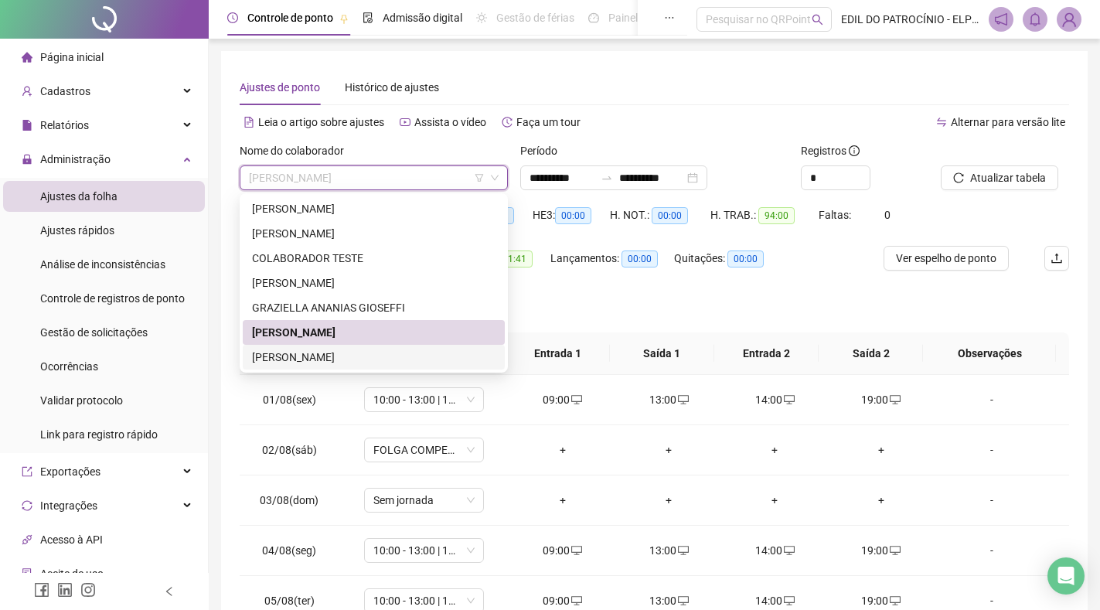
drag, startPoint x: 383, startPoint y: 358, endPoint x: 393, endPoint y: 350, distance: 13.3
click at [383, 359] on div "[PERSON_NAME]" at bounding box center [373, 357] width 243 height 17
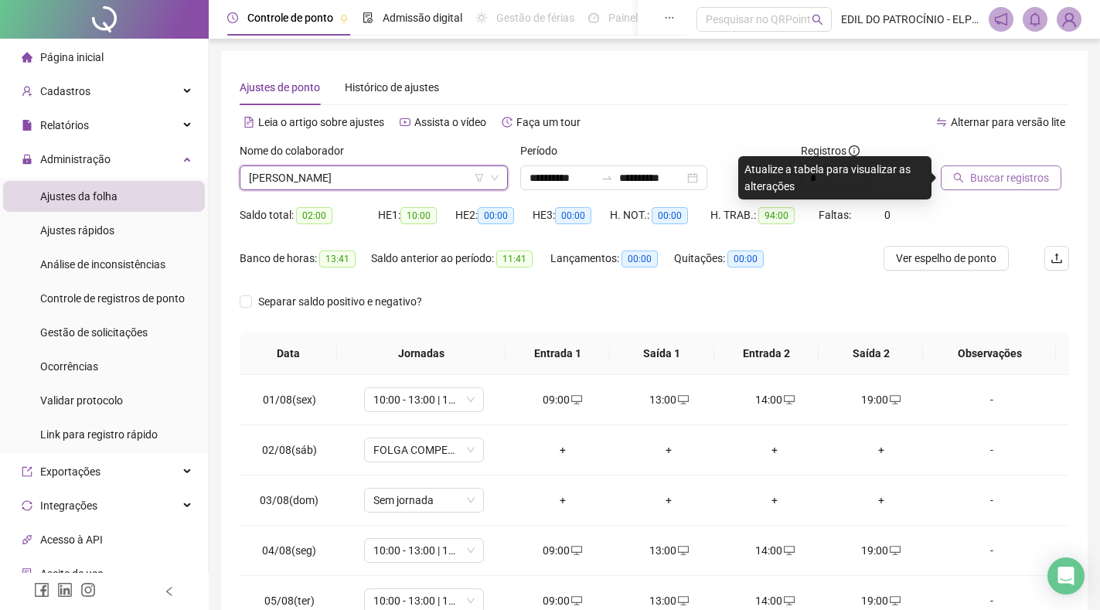
click at [1024, 184] on span "Buscar registros" at bounding box center [1009, 177] width 79 height 17
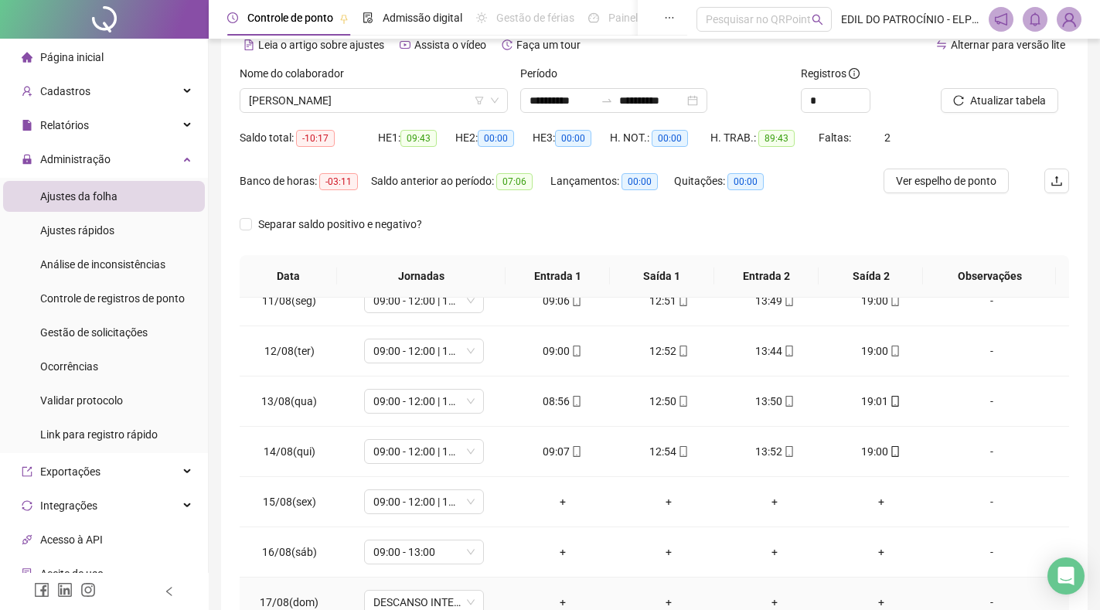
scroll to position [180, 0]
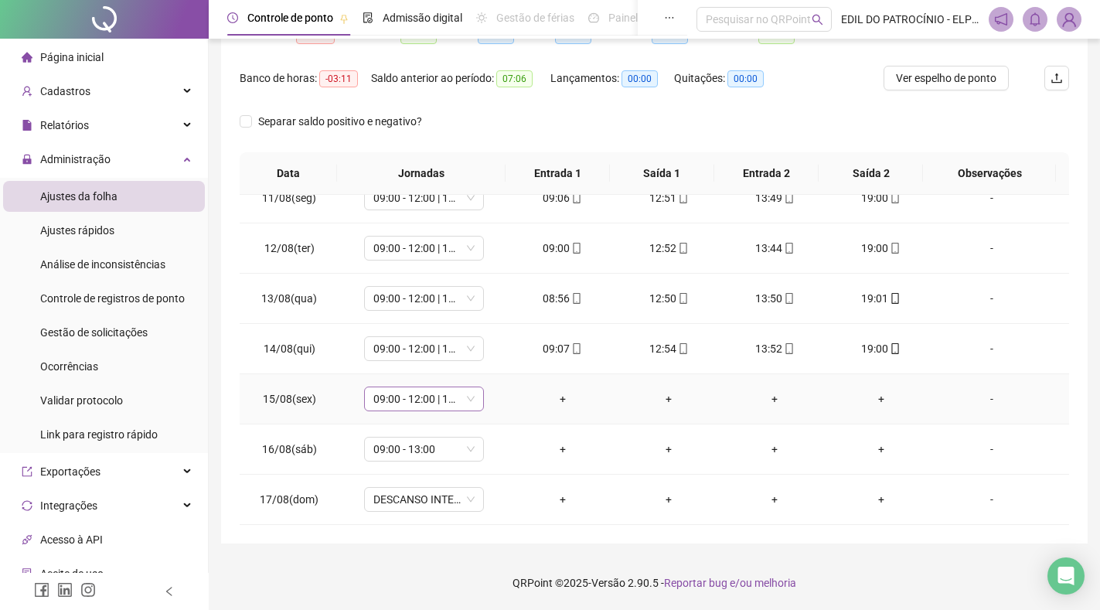
click at [464, 402] on span "09:00 - 12:00 | 13:00 - 18:00" at bounding box center [423, 398] width 101 height 23
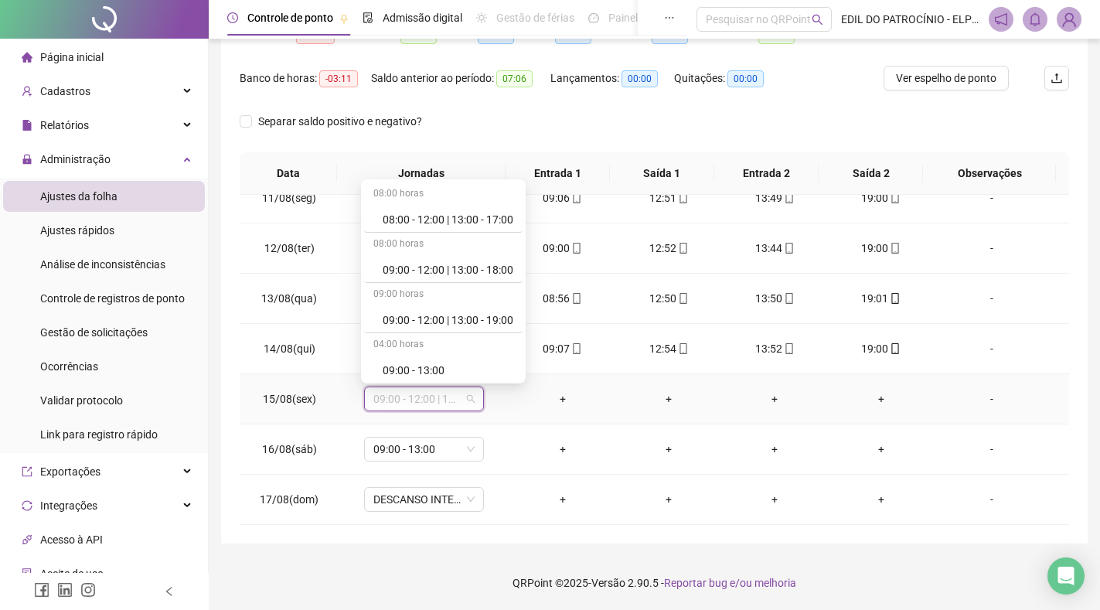
scroll to position [355, 0]
click at [434, 267] on div "Folga" at bounding box center [448, 266] width 131 height 17
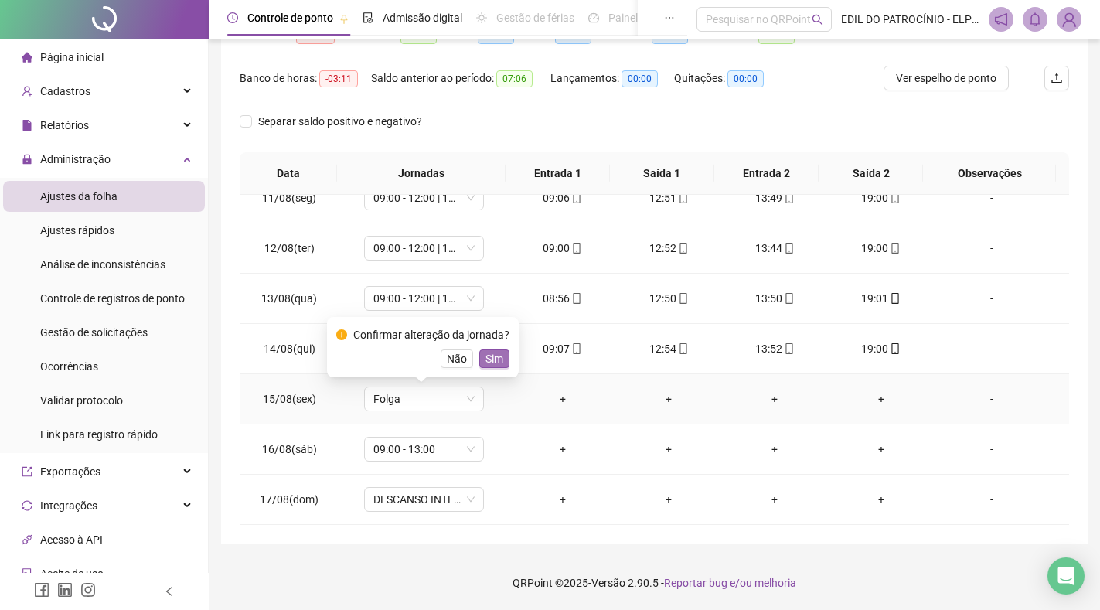
click at [492, 359] on span "Sim" at bounding box center [494, 358] width 18 height 17
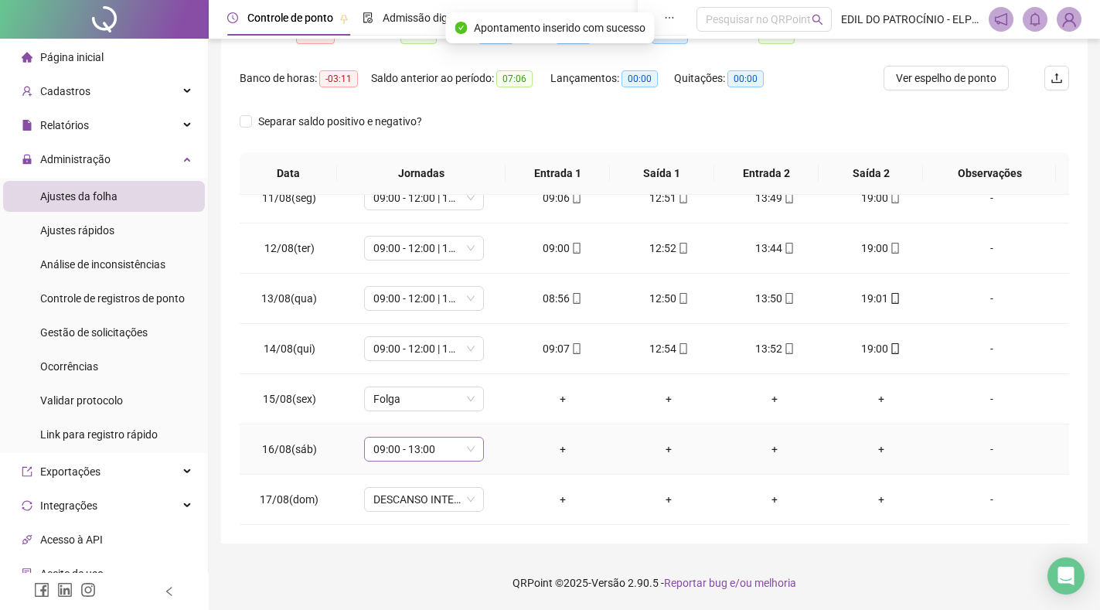
click at [464, 453] on span "09:00 - 13:00" at bounding box center [423, 448] width 101 height 23
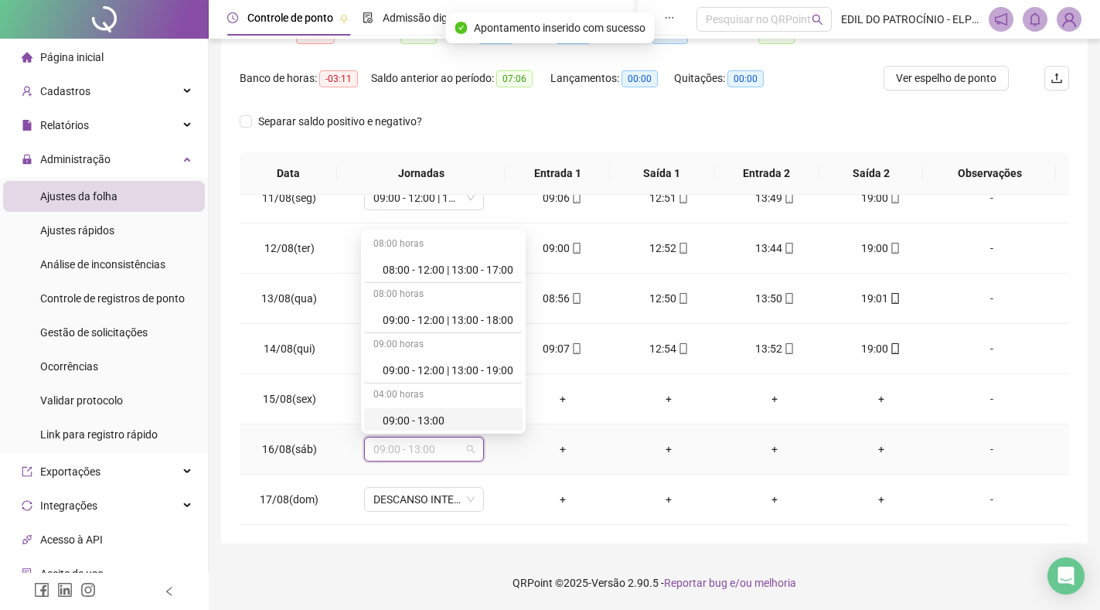
scroll to position [309, 0]
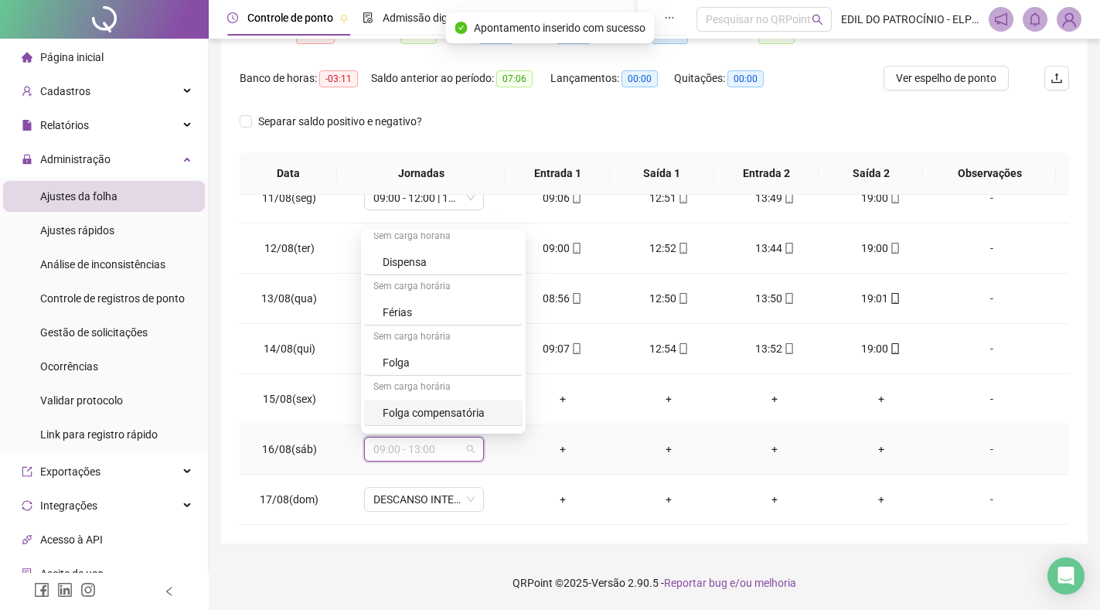
click at [472, 411] on div "Folga compensatória" at bounding box center [448, 412] width 131 height 17
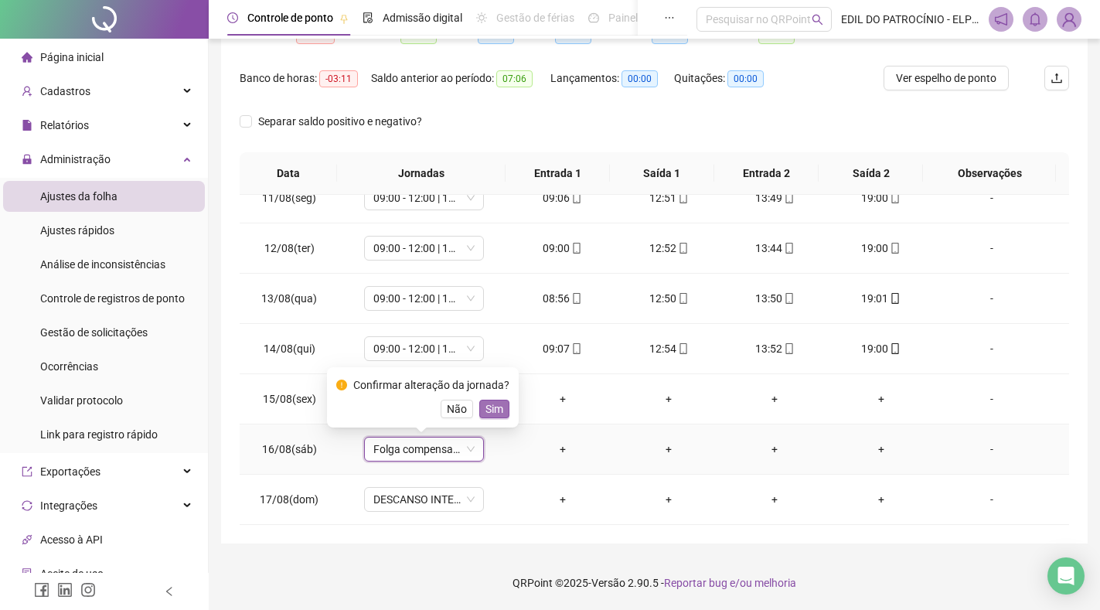
click at [493, 410] on span "Sim" at bounding box center [494, 408] width 18 height 17
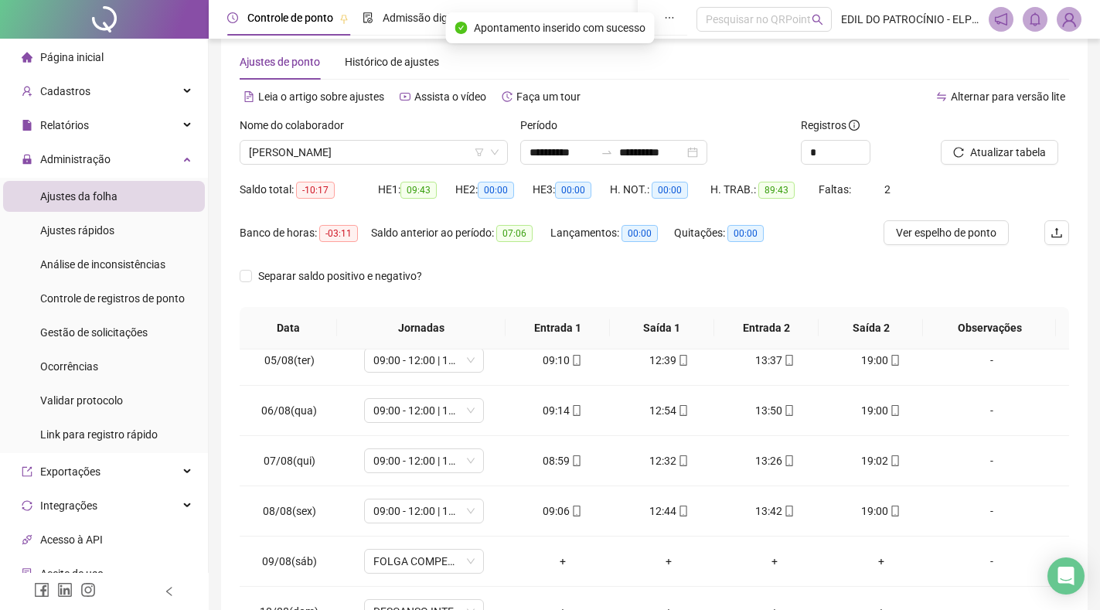
scroll to position [0, 0]
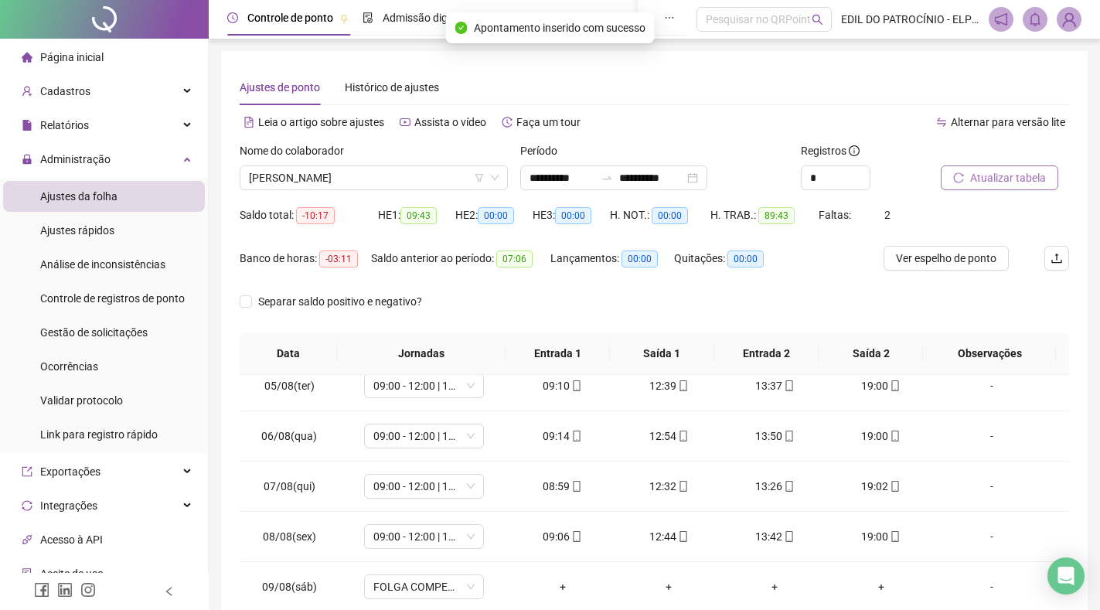
click at [986, 175] on span "Atualizar tabela" at bounding box center [1008, 177] width 76 height 17
click at [1066, 571] on icon "Open Intercom Messenger" at bounding box center [1065, 576] width 18 height 20
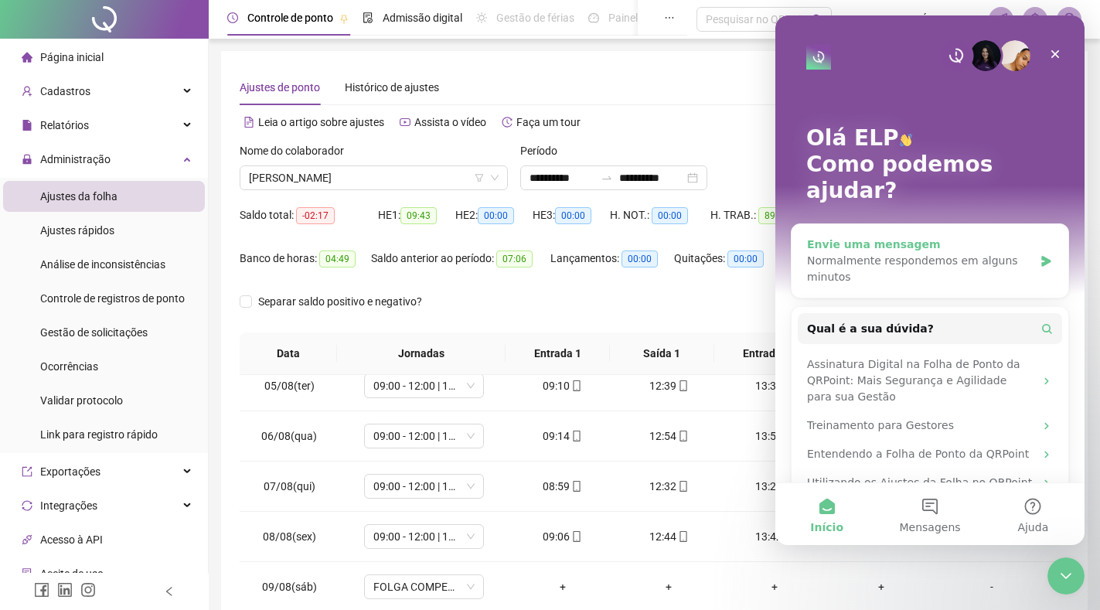
click at [943, 236] on div "Envie uma mensagem" at bounding box center [920, 244] width 226 height 16
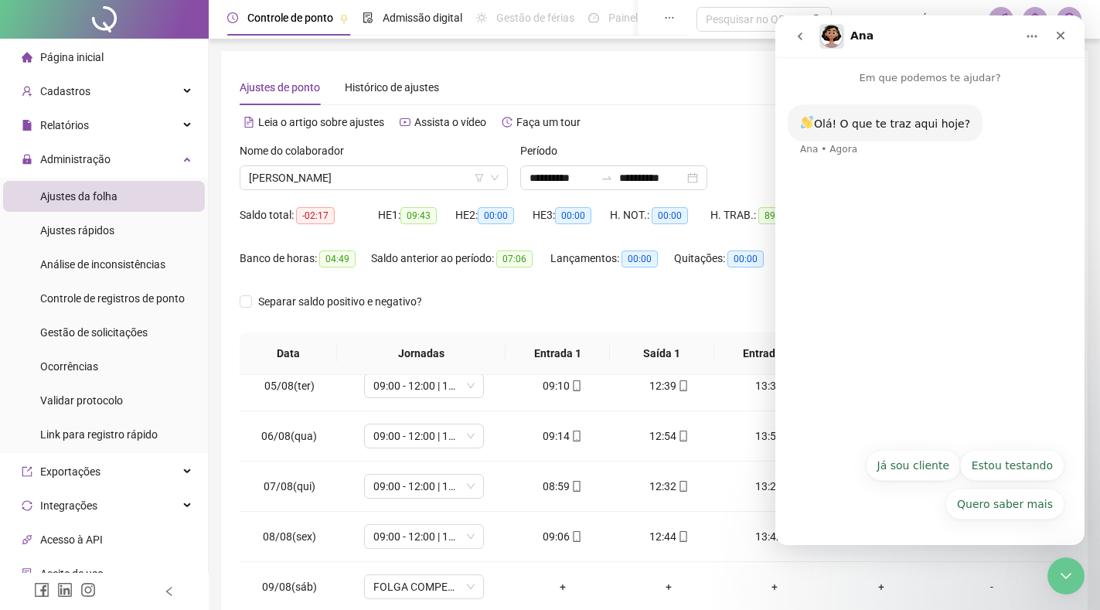
click at [909, 466] on button "Já sou cliente" at bounding box center [913, 465] width 95 height 31
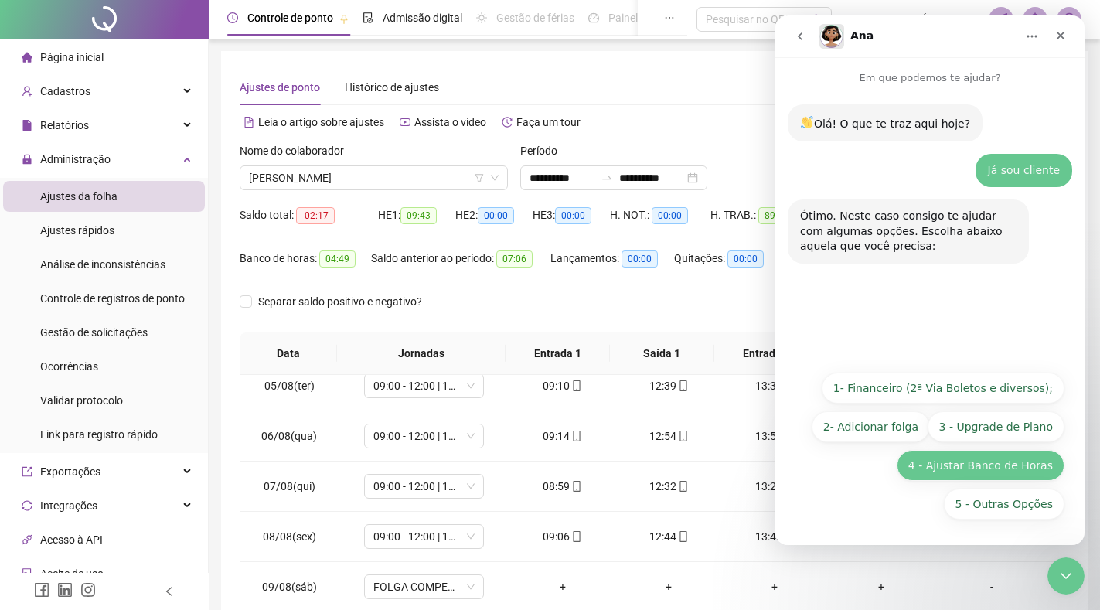
click at [992, 462] on button "4 - Ajustar Banco de Horas" at bounding box center [980, 465] width 168 height 31
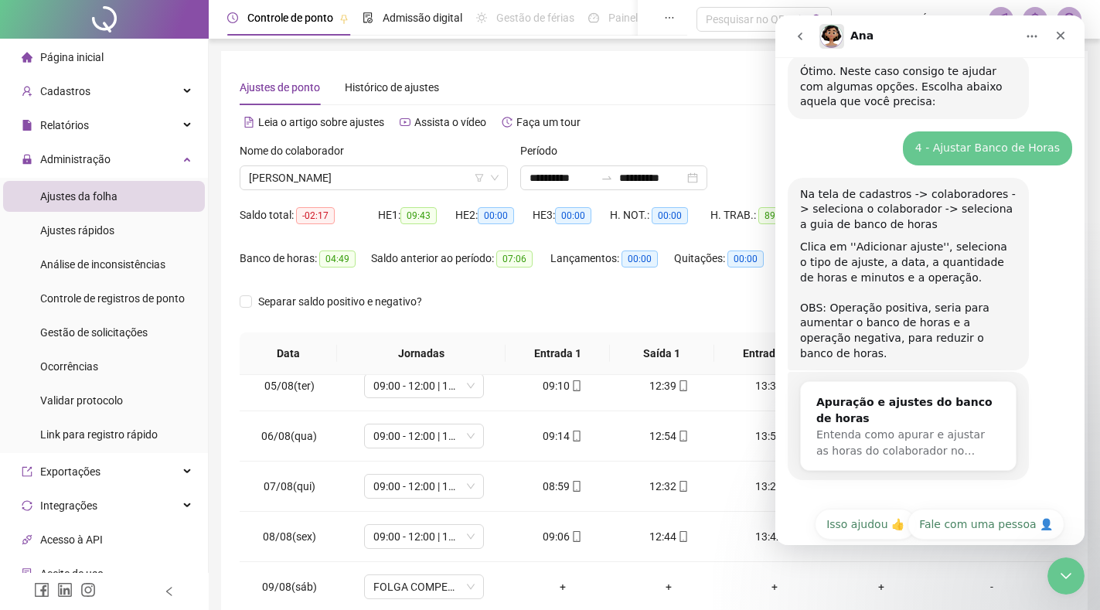
scroll to position [151, 0]
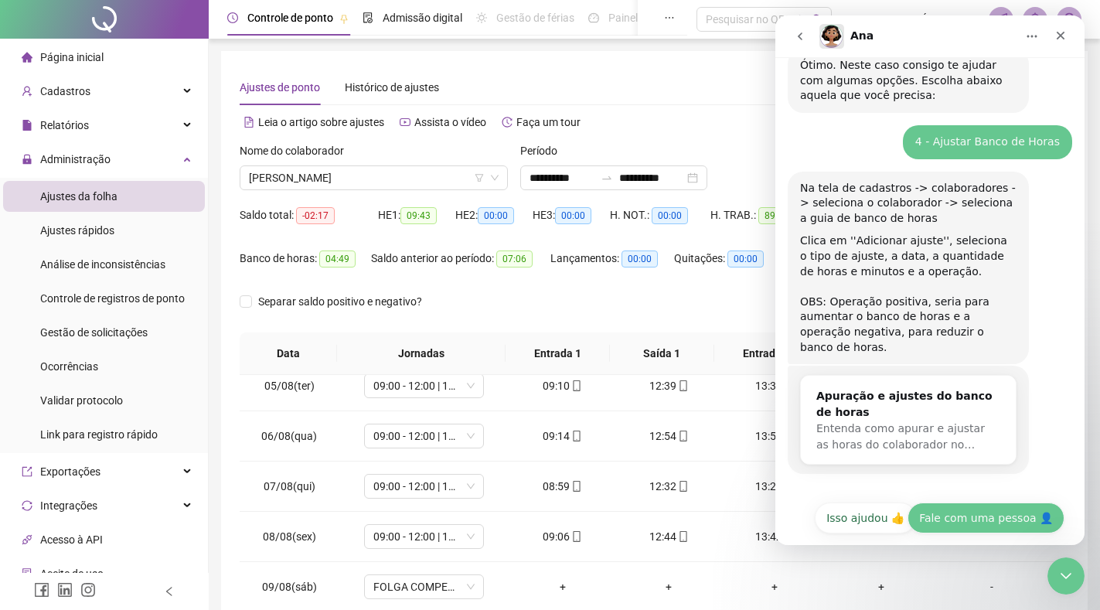
click at [972, 506] on button "Fale com uma pessoa 👤" at bounding box center [985, 517] width 157 height 31
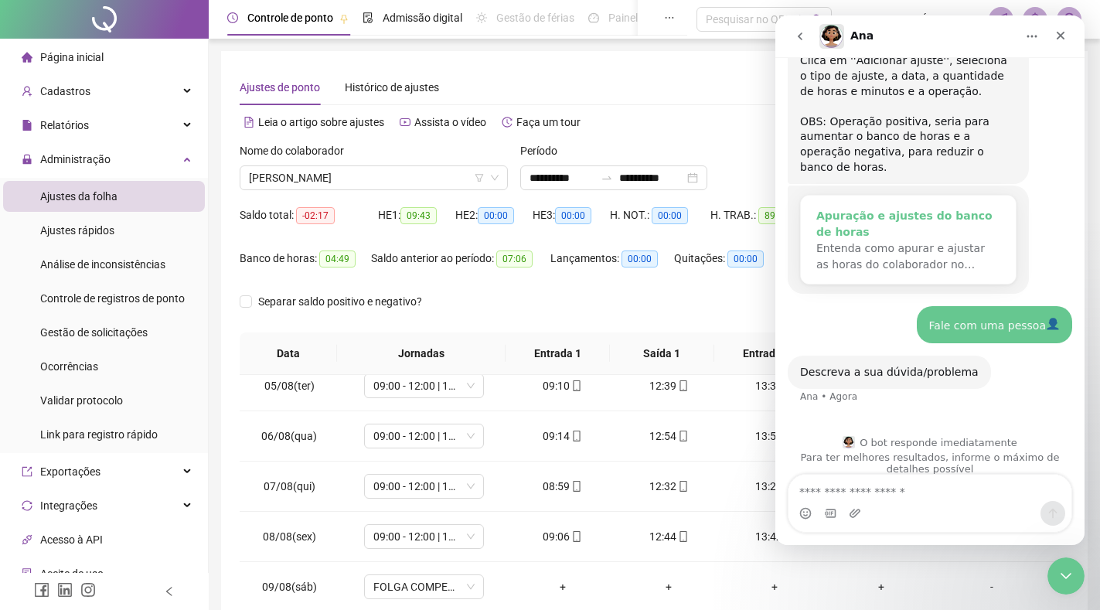
scroll to position [331, 0]
click at [907, 483] on textarea "Envie uma mensagem..." at bounding box center [929, 488] width 283 height 26
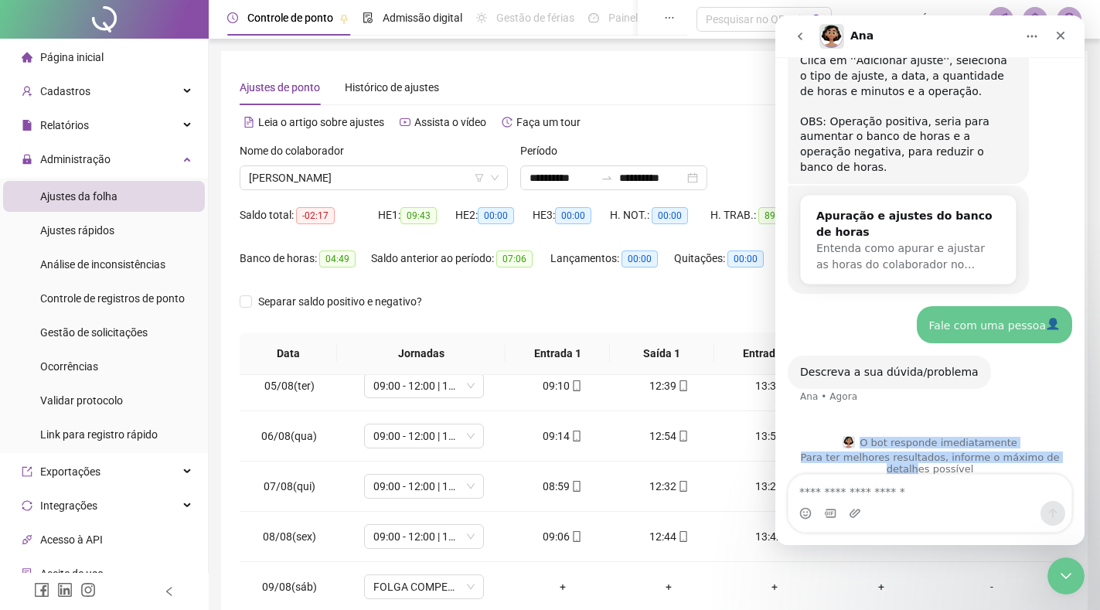
drag, startPoint x: 868, startPoint y: 423, endPoint x: 1047, endPoint y: 444, distance: 180.6
click at [1048, 444] on div "O bot responde imediatamente Para ter melhores resultados, informe o máximo de …" at bounding box center [929, 455] width 309 height 70
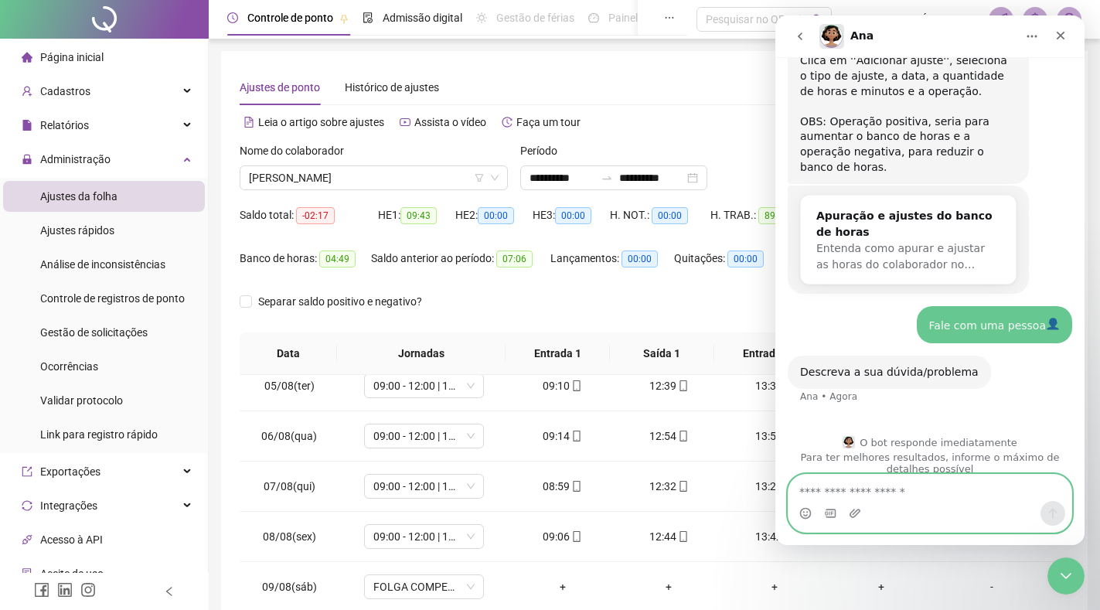
click at [888, 488] on textarea "Envie uma mensagem..." at bounding box center [929, 488] width 283 height 26
type textarea "**********"
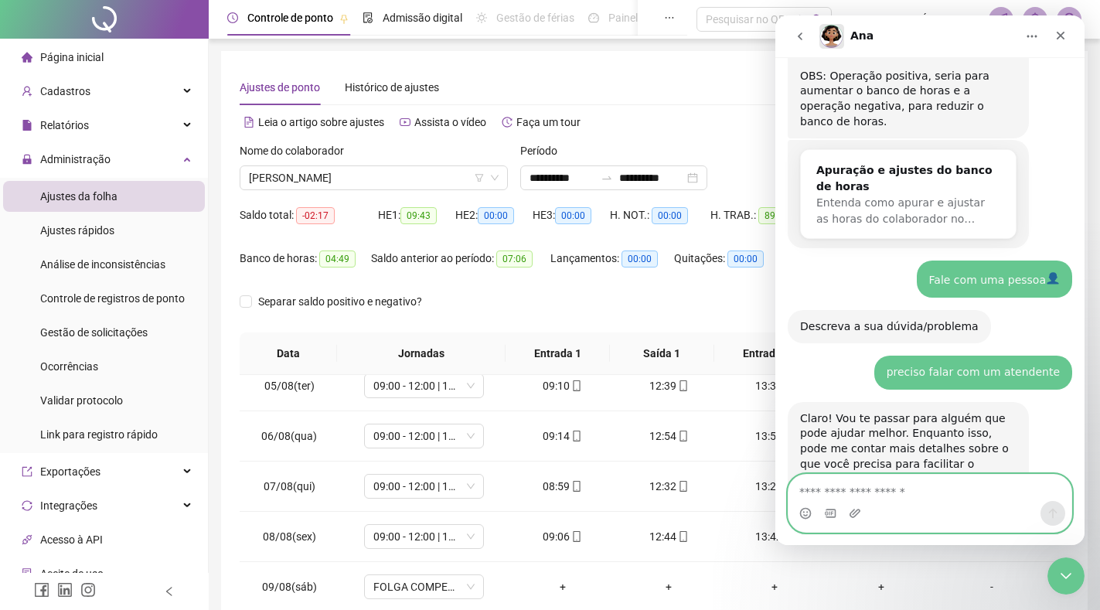
scroll to position [399, 0]
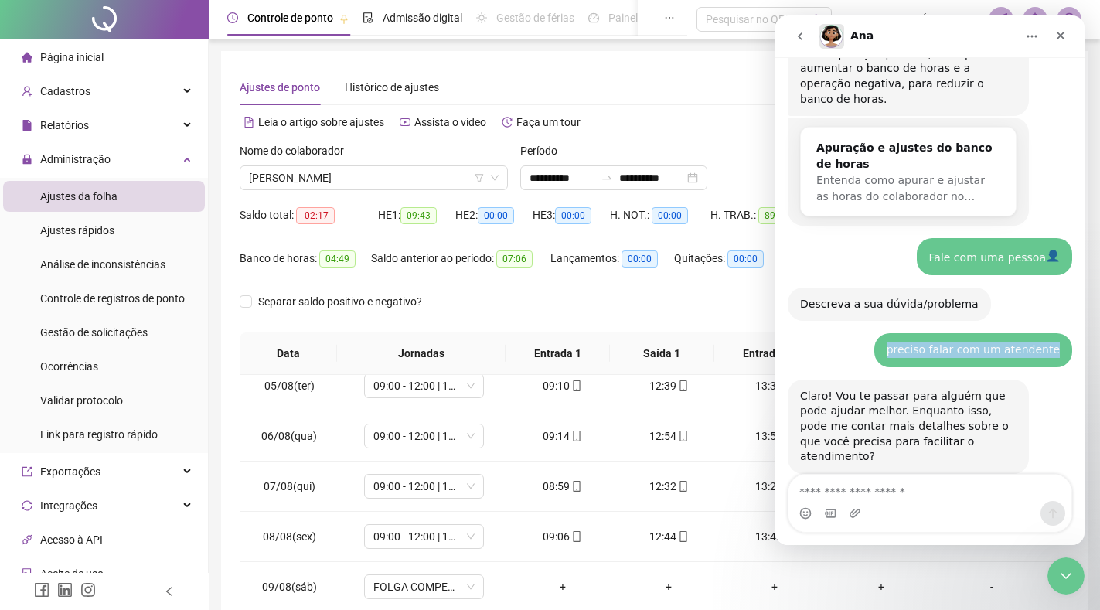
drag, startPoint x: 902, startPoint y: 335, endPoint x: 1058, endPoint y: 332, distance: 156.1
click at [1062, 333] on div "preciso falar com um atendente ELP • Agora" at bounding box center [973, 350] width 198 height 34
copy div "preciso falar com um atendente"
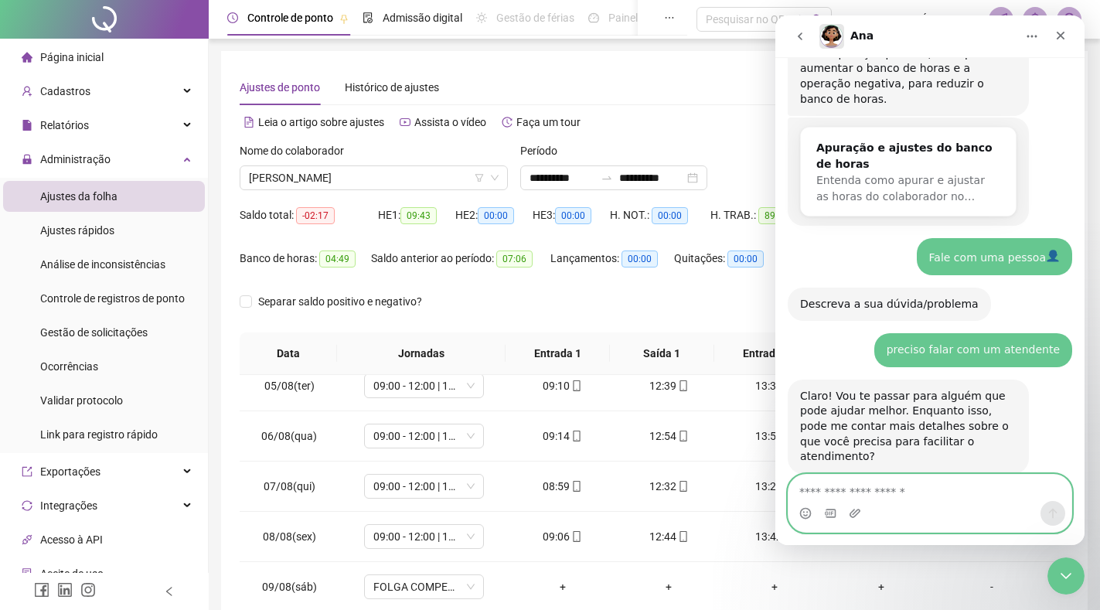
click at [872, 493] on textarea "Envie uma mensagem..." at bounding box center [929, 488] width 283 height 26
paste textarea "**********"
type textarea "**********"
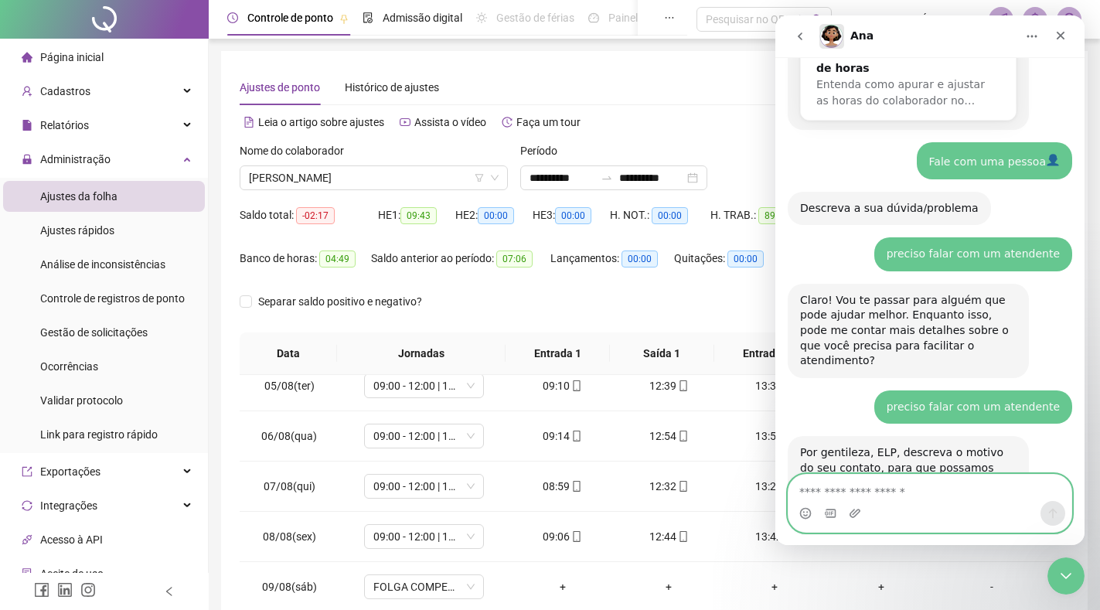
scroll to position [521, 0]
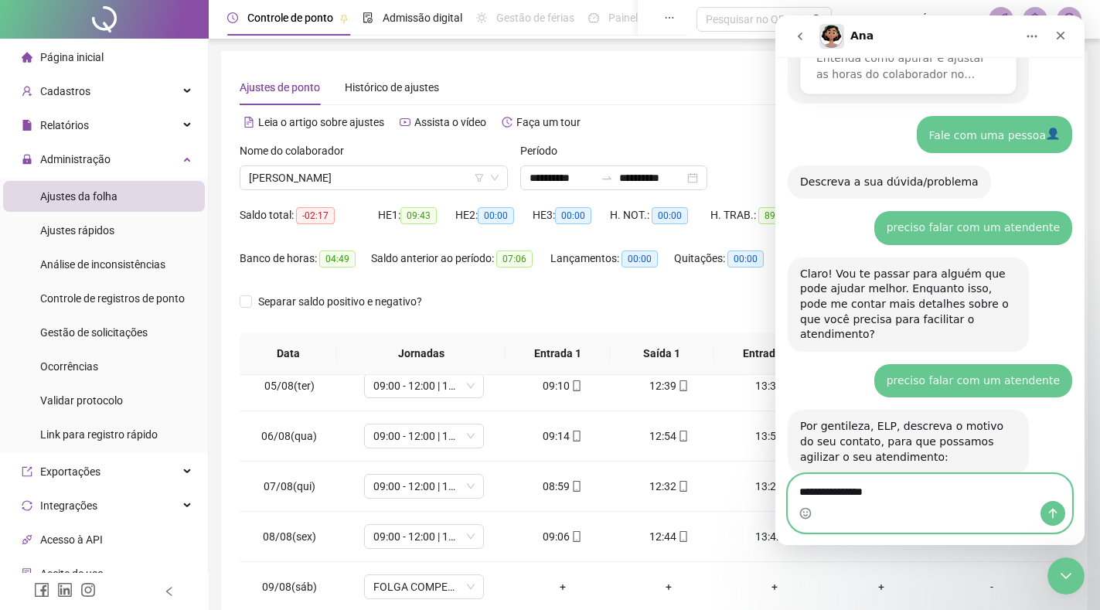
type textarea "**********"
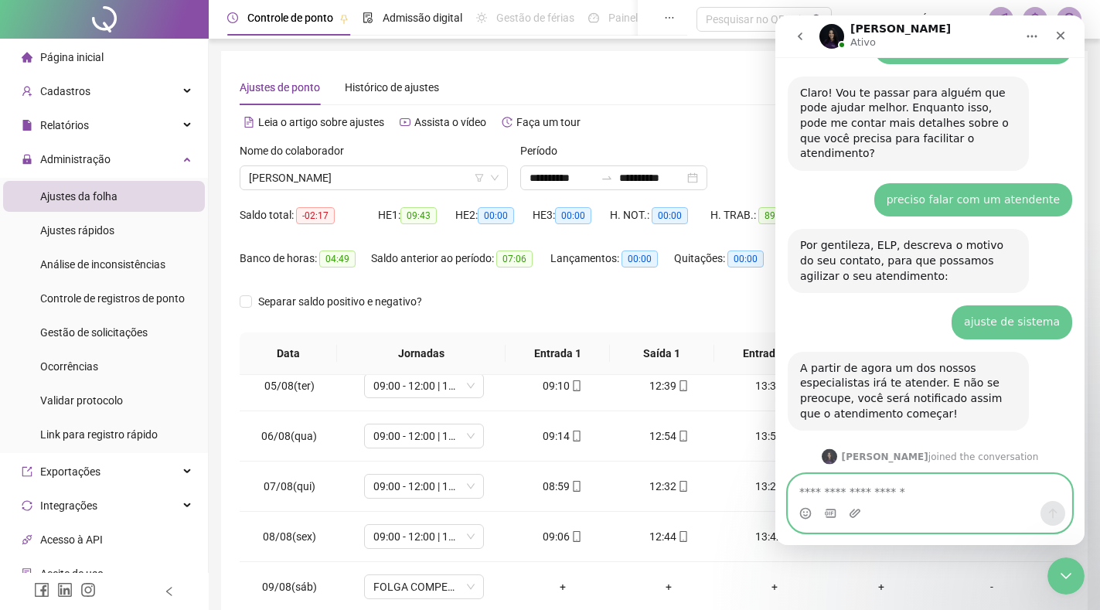
scroll to position [755, 0]
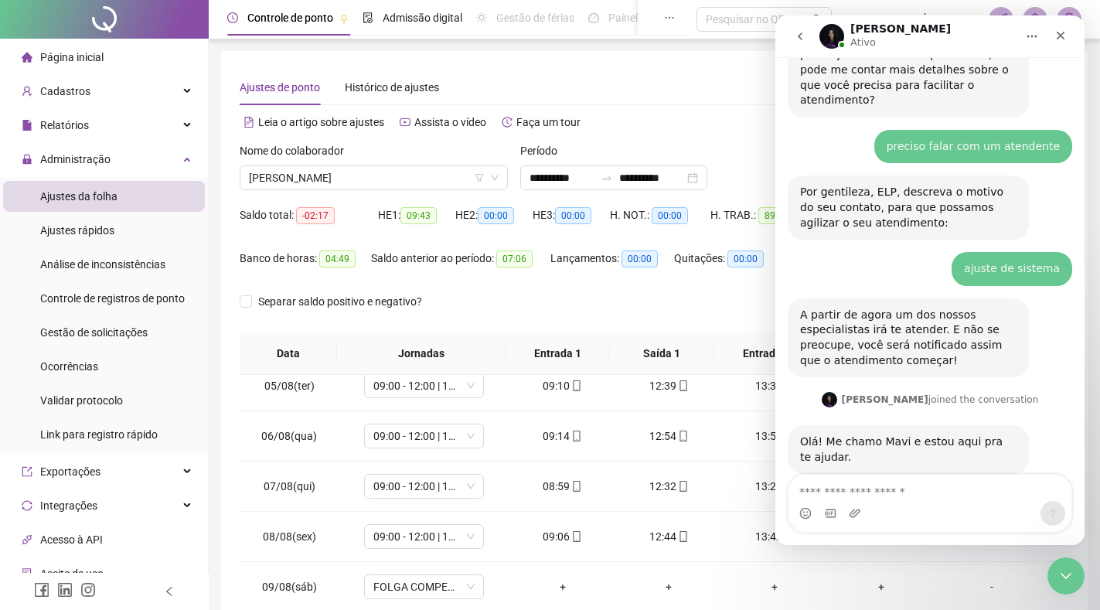
click at [925, 511] on div "Messenger da Intercom" at bounding box center [929, 513] width 283 height 25
click at [923, 492] on textarea "Envie uma mensagem..." at bounding box center [929, 488] width 283 height 26
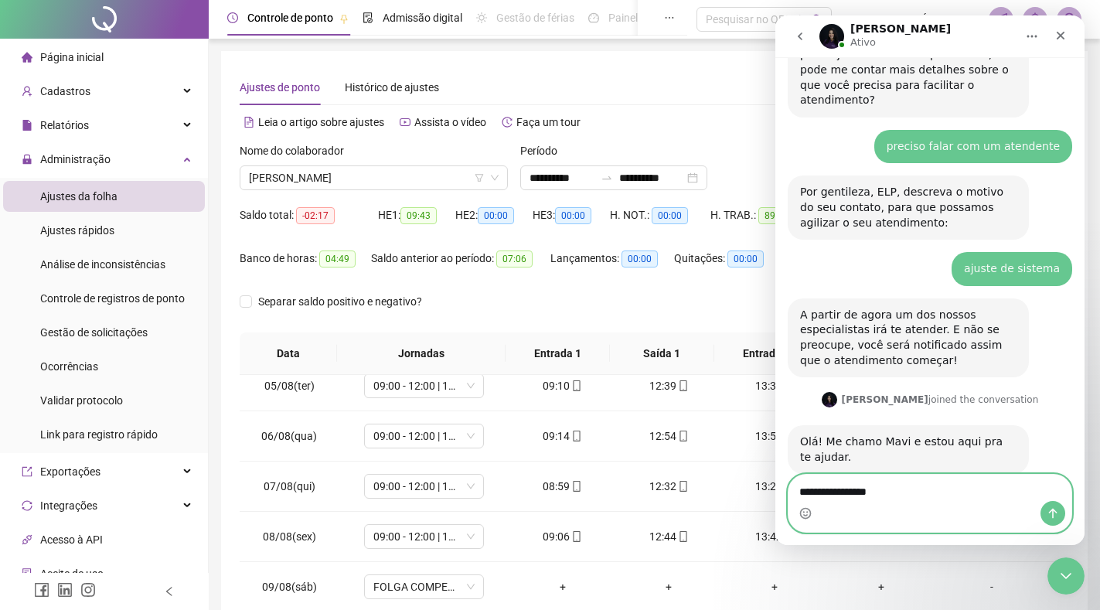
type textarea "**********"
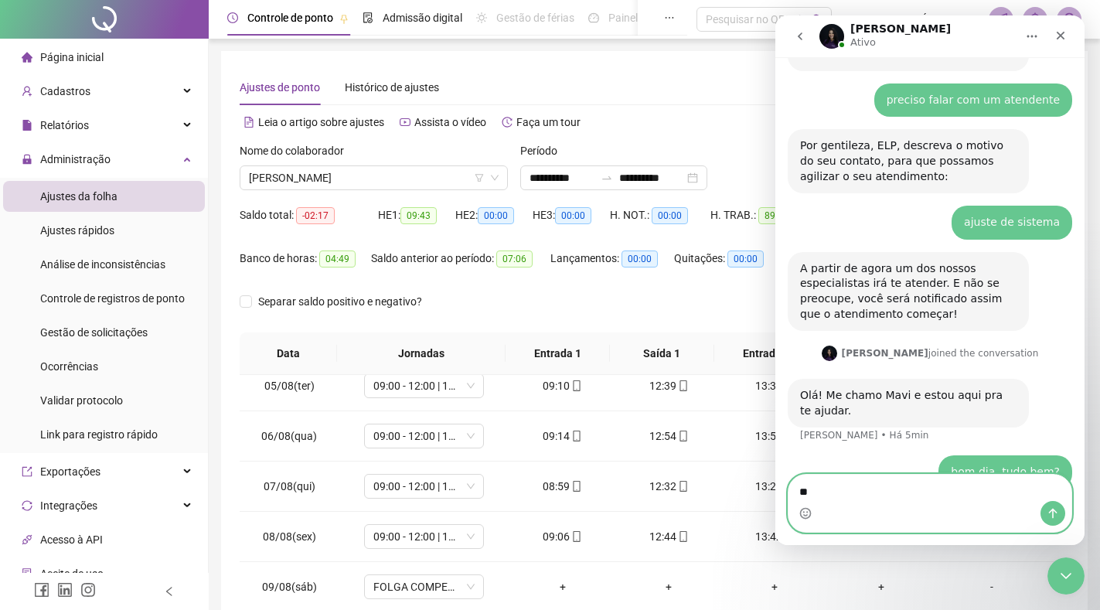
type textarea "*"
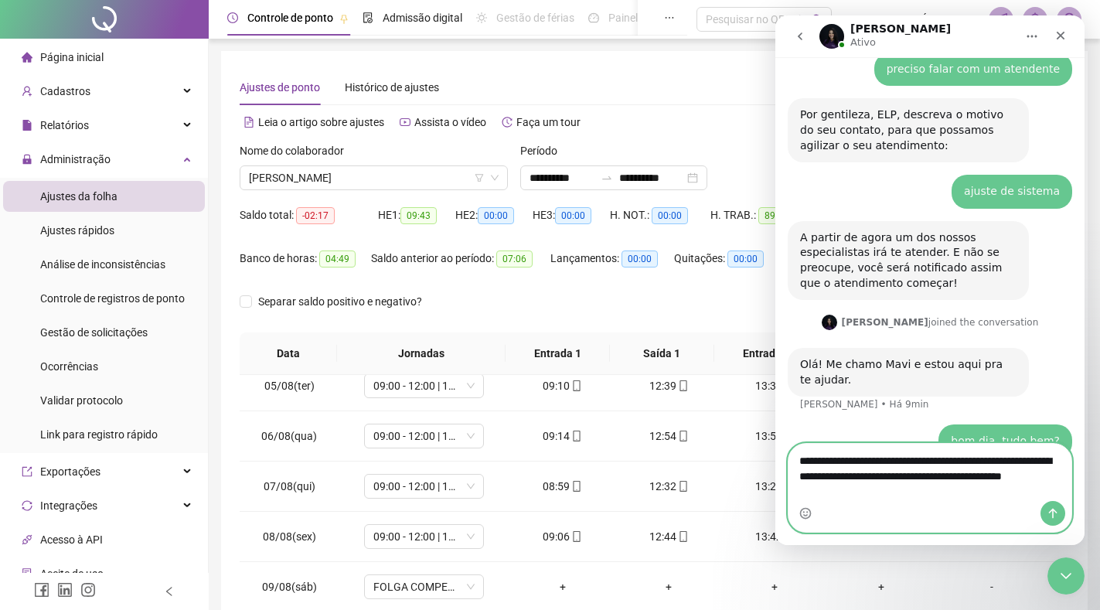
scroll to position [892, 0]
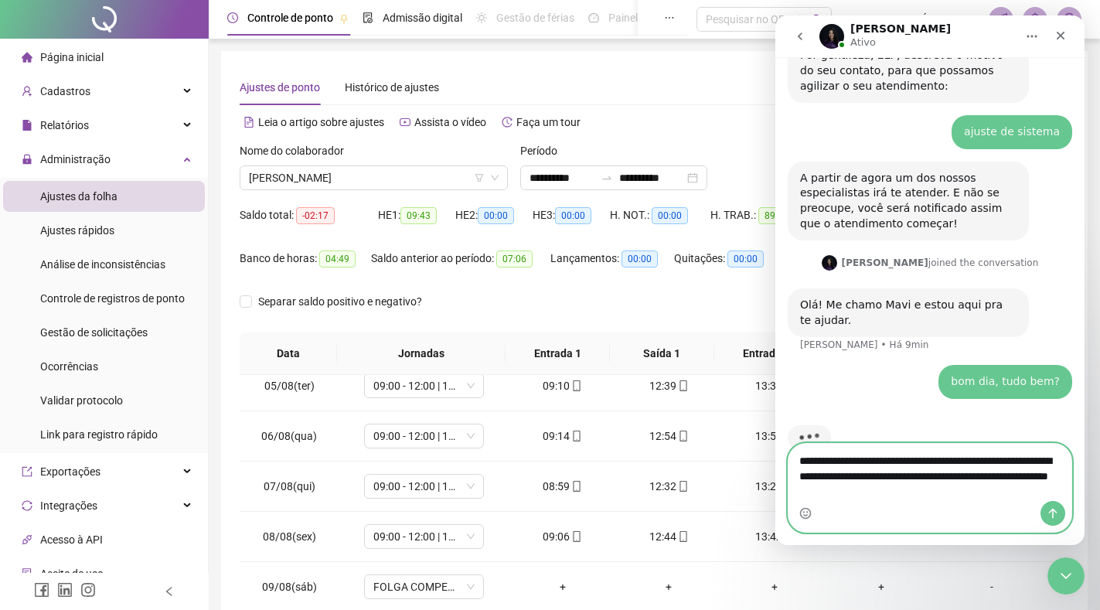
type textarea "**********"
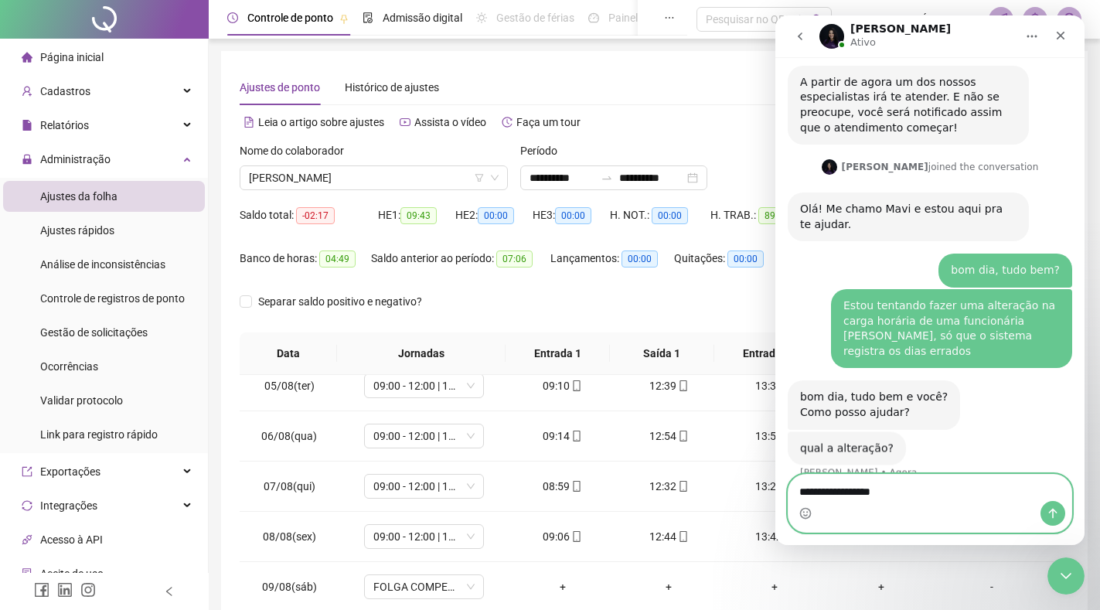
scroll to position [963, 0]
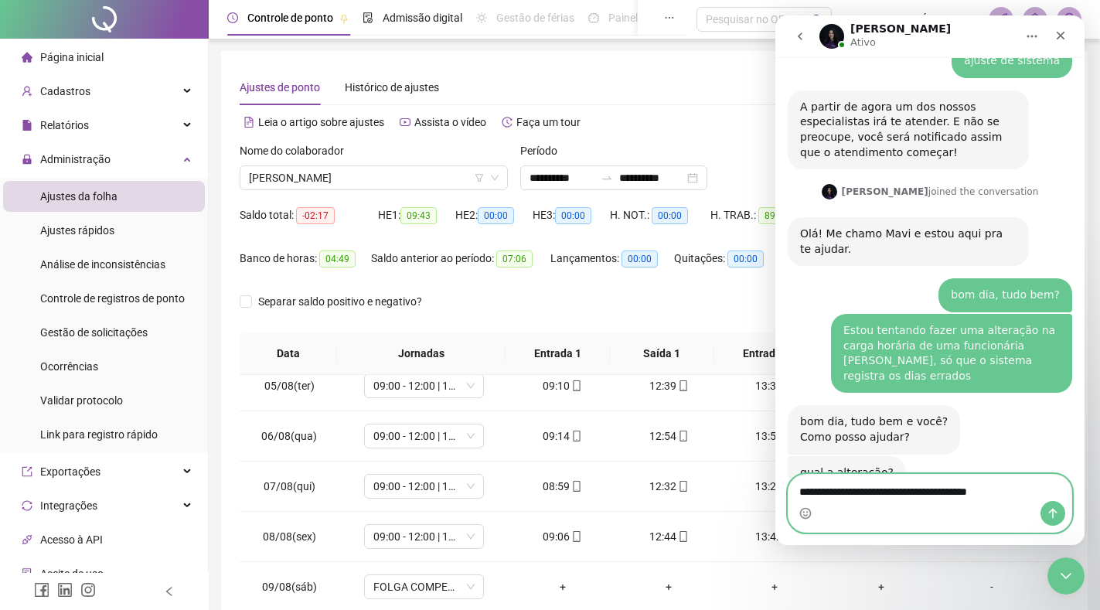
type textarea "**********"
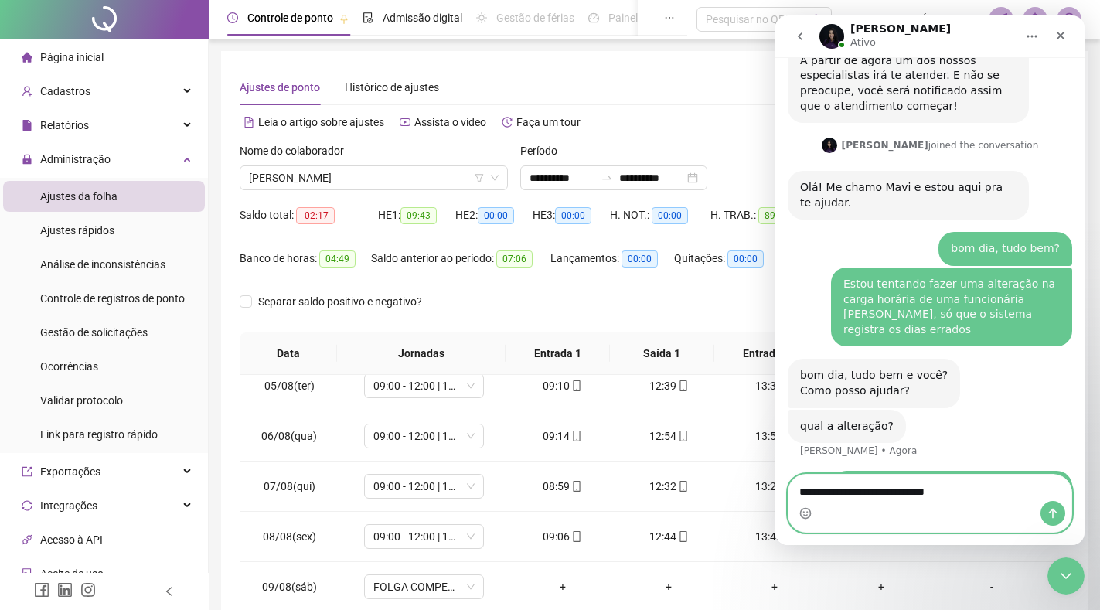
type textarea "**********"
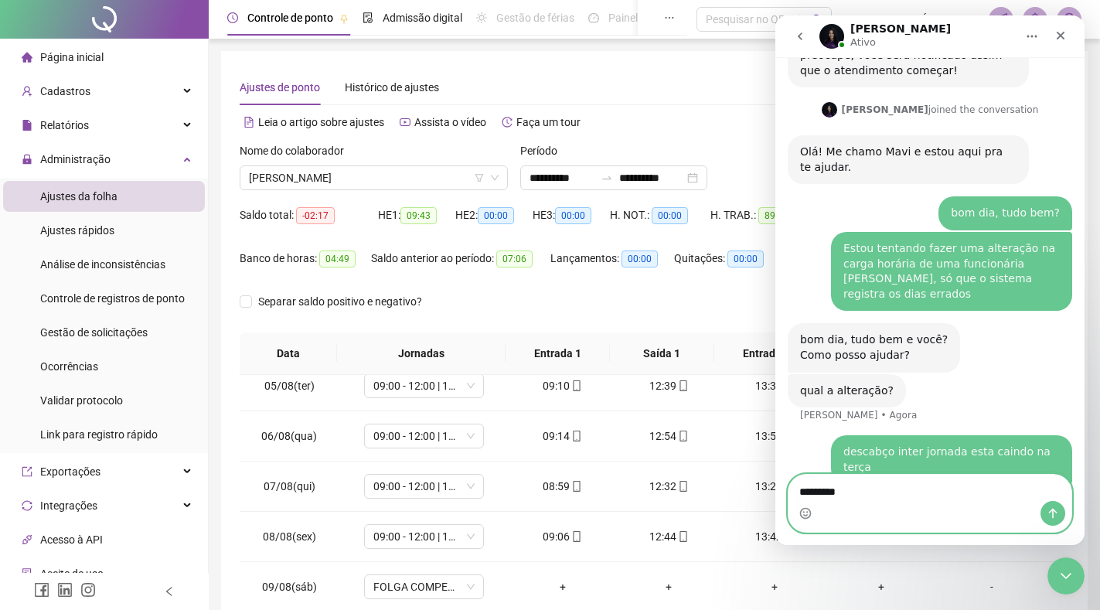
type textarea "**********"
